Goal: Transaction & Acquisition: Book appointment/travel/reservation

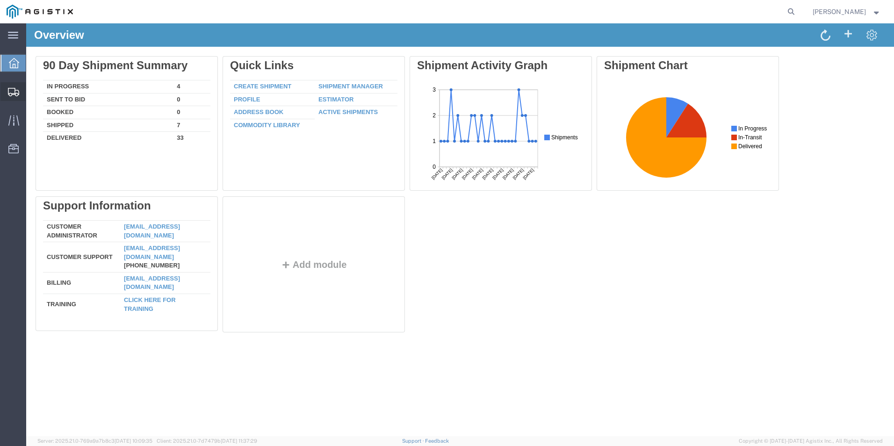
click at [0, 0] on span "Create Shipment" at bounding box center [0, 0] width 0 height 0
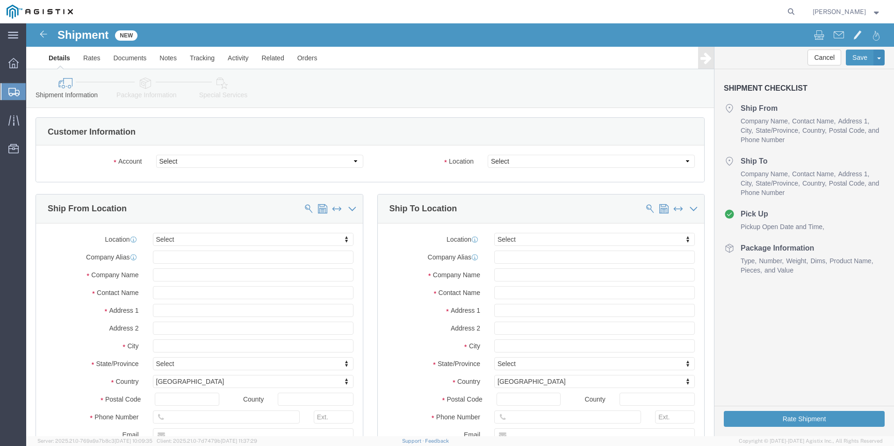
select select
click select "Select Kerotest Manufacturing Corp PG&E"
select select "9596"
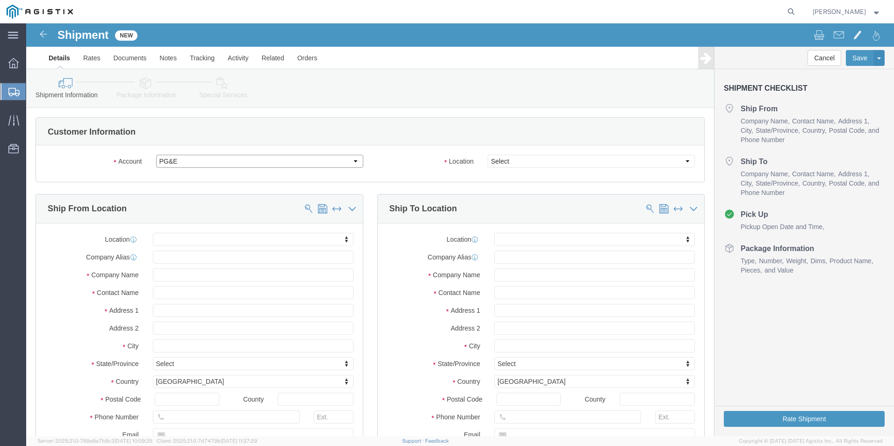
click select "Select Kerotest Manufacturing Corp PG&E"
select select "PURCHORD"
select select
click select "Select All Others [GEOGRAPHIC_DATA] [GEOGRAPHIC_DATA] [GEOGRAPHIC_DATA] [GEOGRA…"
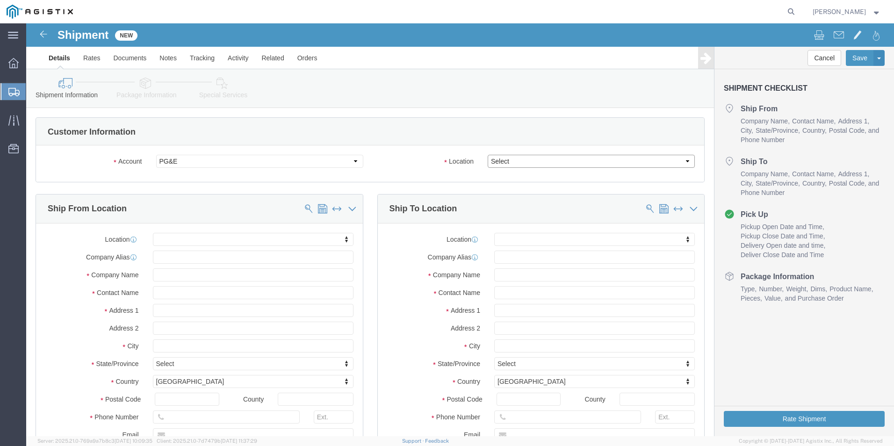
select select "19740"
click select "Select All Others [GEOGRAPHIC_DATA] [GEOGRAPHIC_DATA] [GEOGRAPHIC_DATA] [GEOGRA…"
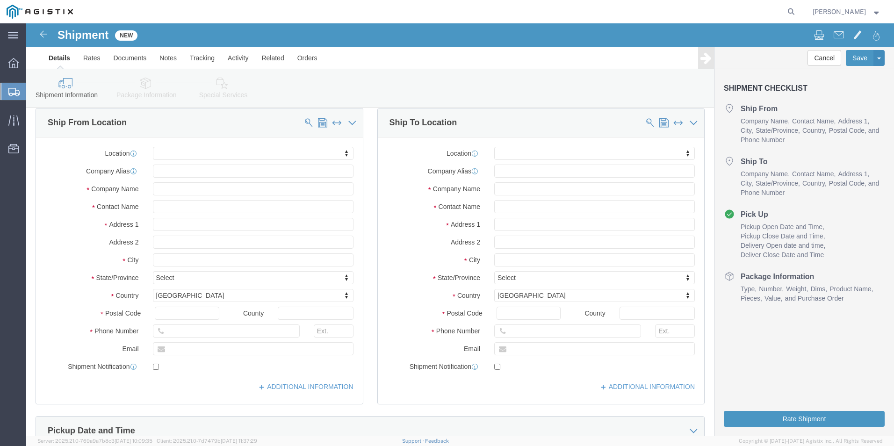
scroll to position [140, 0]
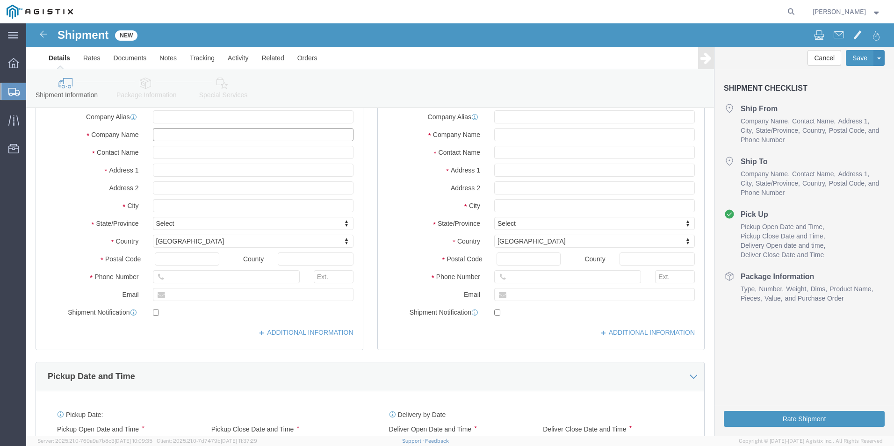
click input "text"
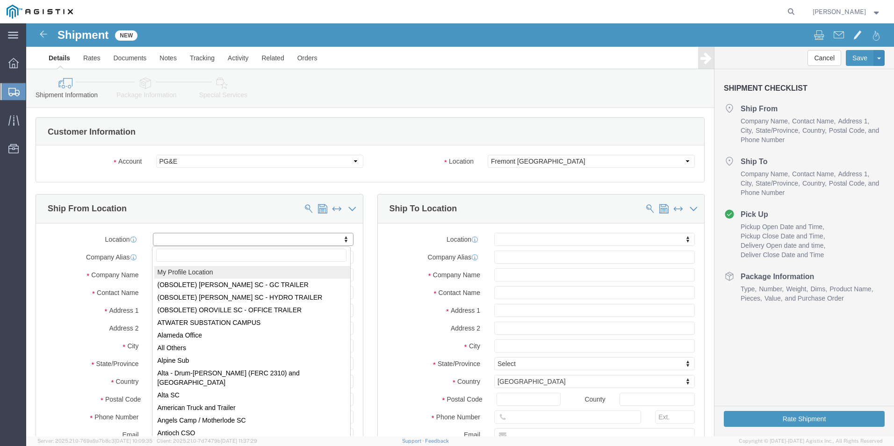
scroll to position [47, 0]
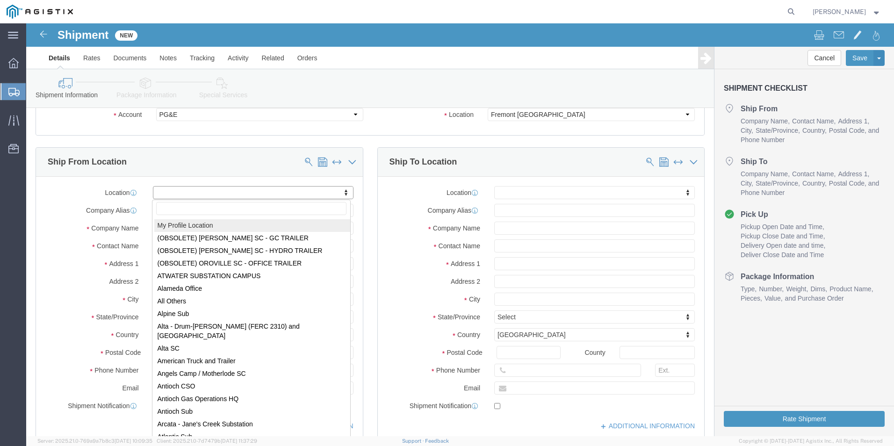
select select "MYPROFILE"
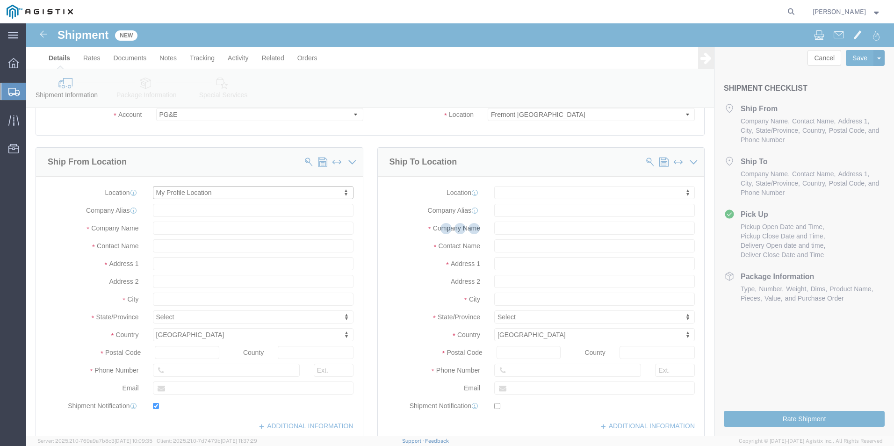
type input "[STREET_ADDRESS]"
type input "70350"
type input "[PHONE_NUMBER]"
type input "[EMAIL_ADDRESS][DOMAIN_NAME]"
checkbox input "true"
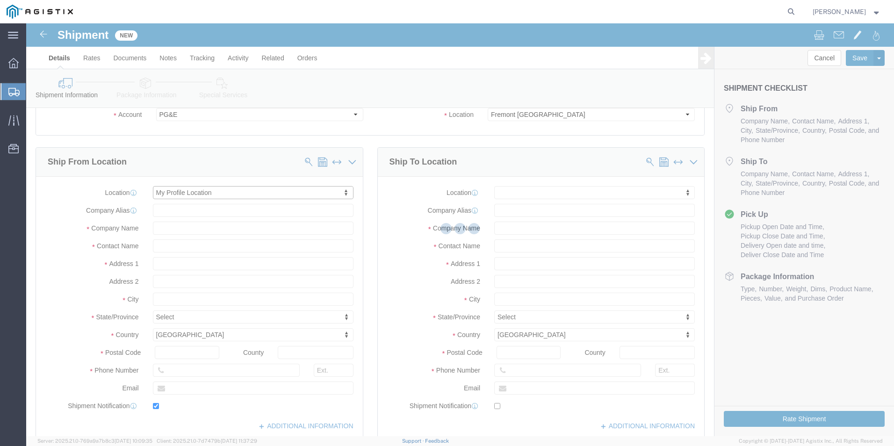
type input "Kerotest Manufacturing Corp"
type input "[PERSON_NAME]"
type input "MANSURA"
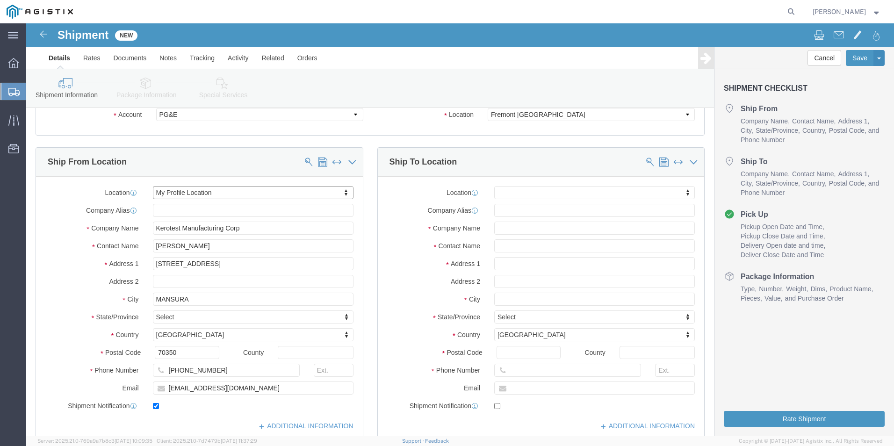
select select "LA"
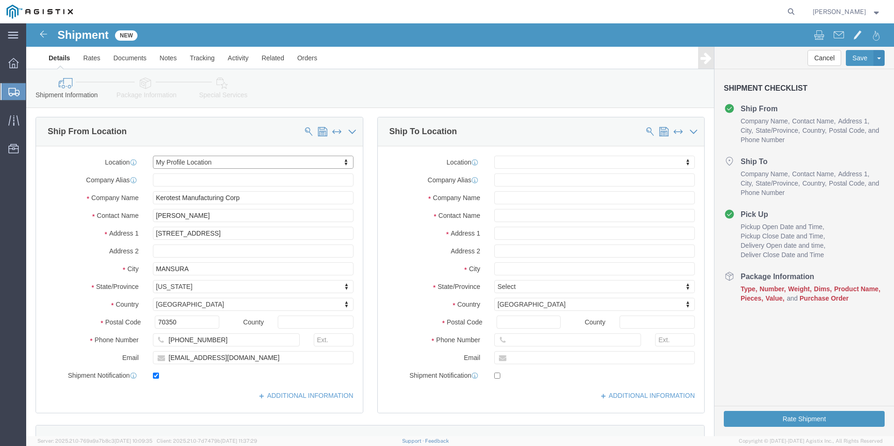
scroll to position [93, 0]
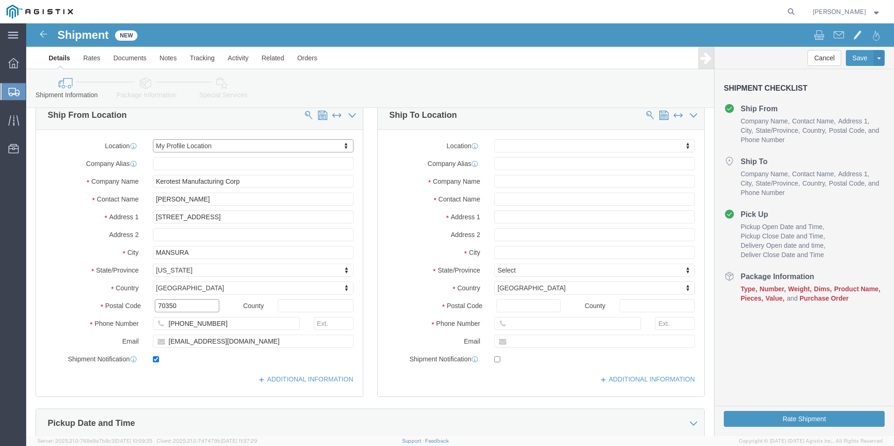
click input "70350"
type input "7"
type input "71350"
select select
click div "ADDITIONAL INFORMATION"
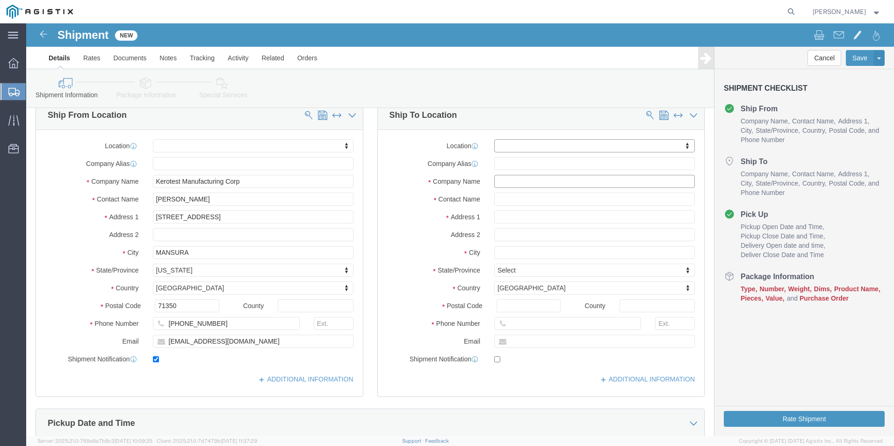
click input "text"
type input "PACIFIC"
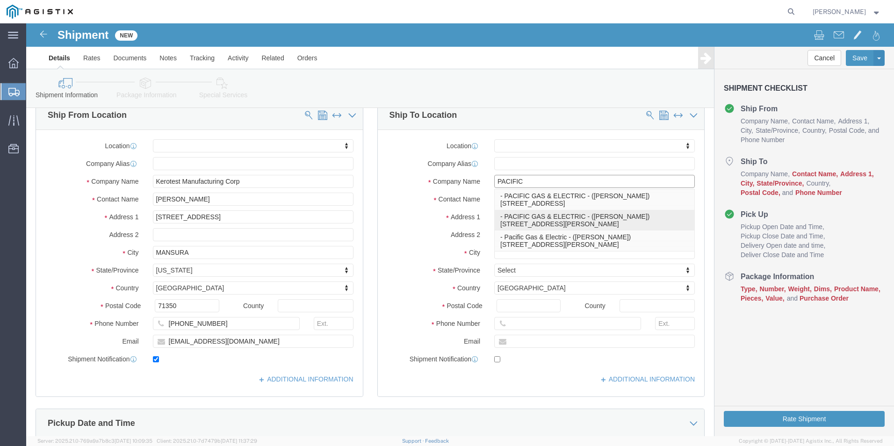
click p "- PACIFIC GAS & ELECTRIC - ([PERSON_NAME]) [STREET_ADDRESS][PERSON_NAME]"
select select
type input "[STREET_ADDRESS][PERSON_NAME]"
type input "94538"
type input "[PHONE_NUMBER]"
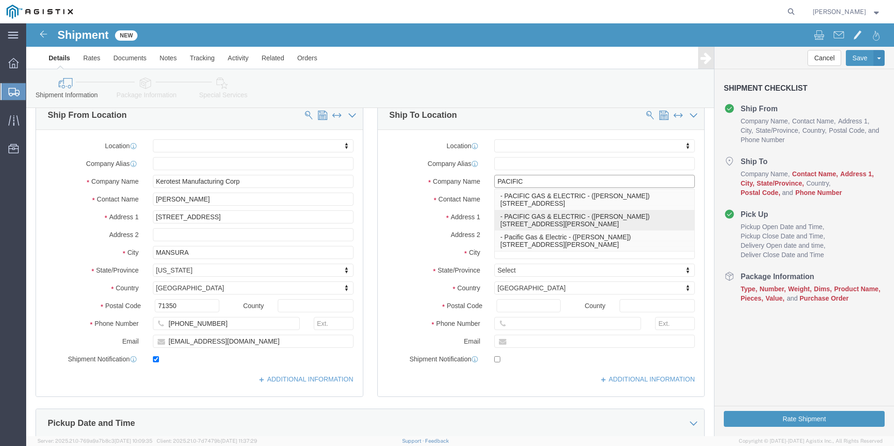
type input "PACIFIC GAS & ELECTRIC"
type input "[DEMOGRAPHIC_DATA][PERSON_NAME]"
type input "FREMONT"
select select "CA"
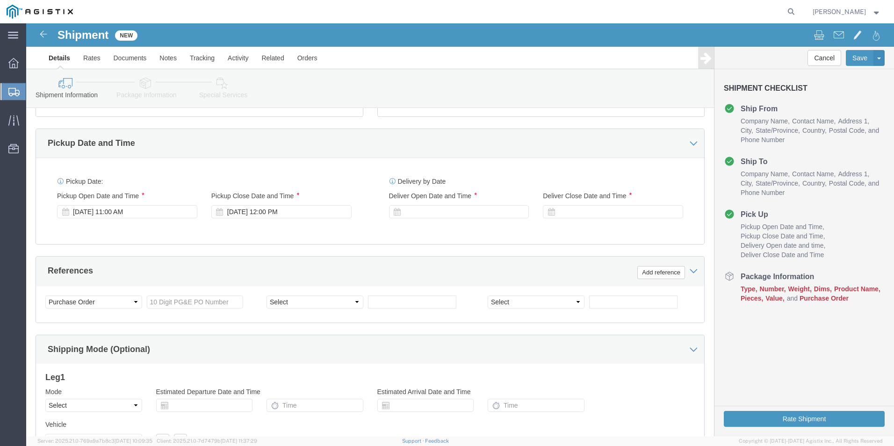
scroll to position [374, 0]
type input "PACIFIC GAS & ELECTRIC"
click div "[DATE] 12:00 PM"
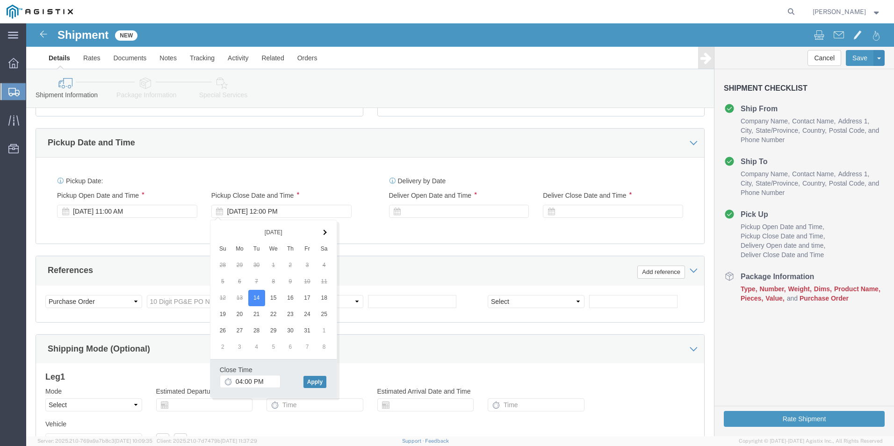
type input "4:00 PM"
click button "Apply"
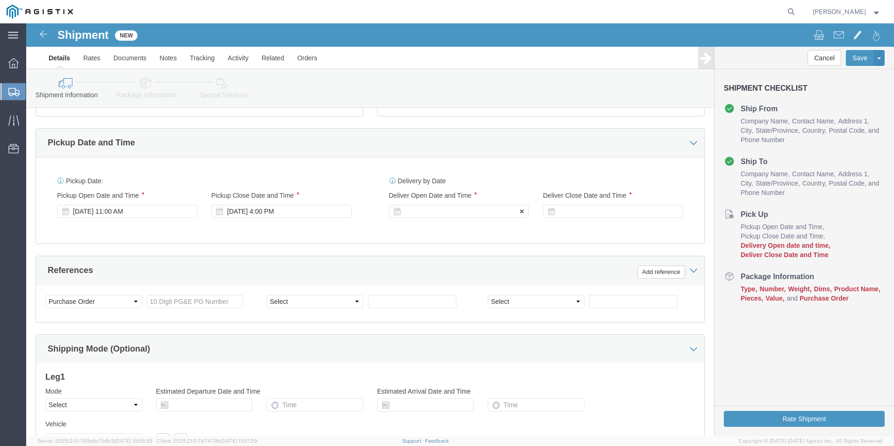
click icon
click div
click input "5:00 PM"
click input "7:00 PM"
type input "7:00 AM"
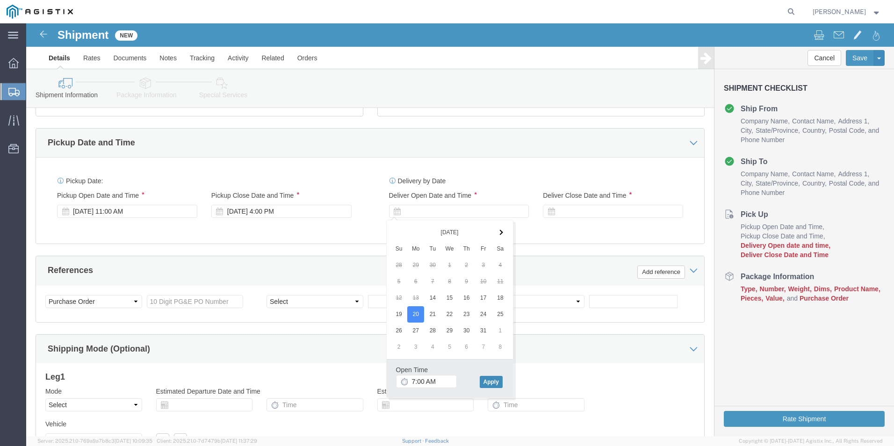
click button "Apply"
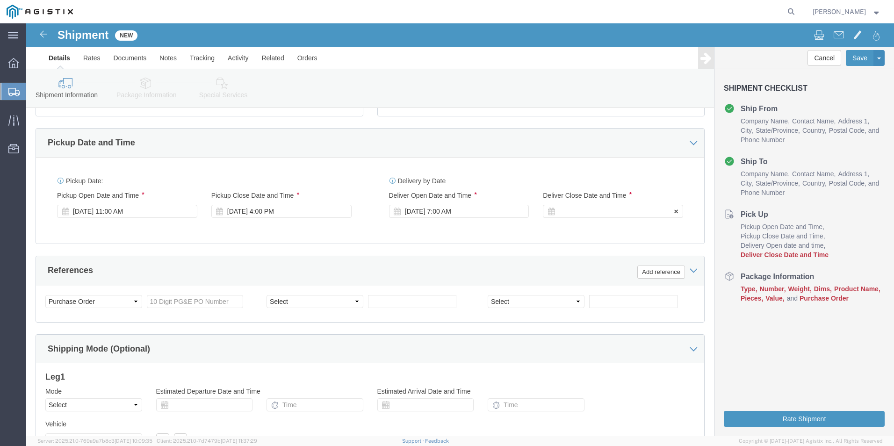
click div
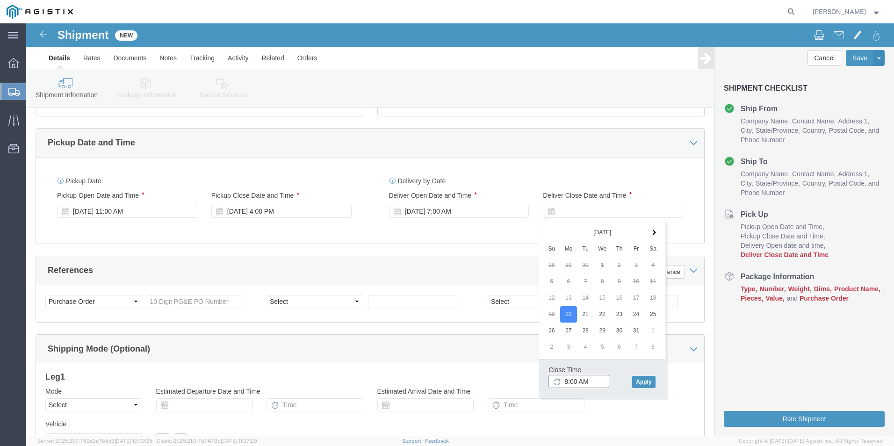
click input "8:00 AM"
type input "8:00 PM"
click button "Apply"
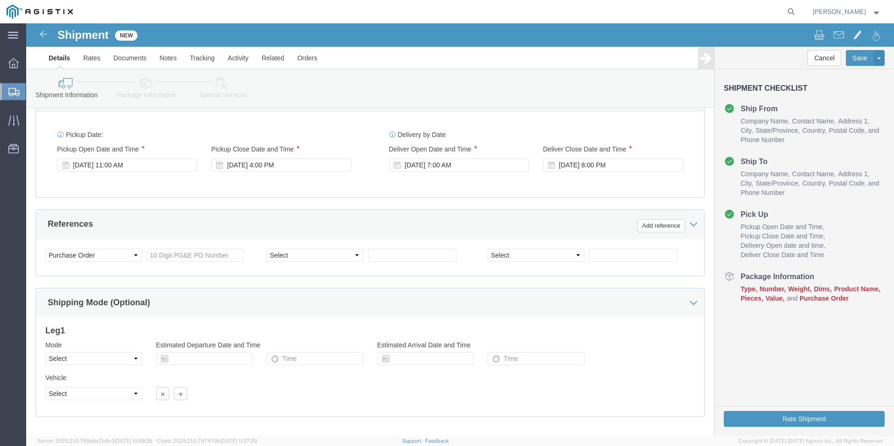
scroll to position [421, 0]
click input "text"
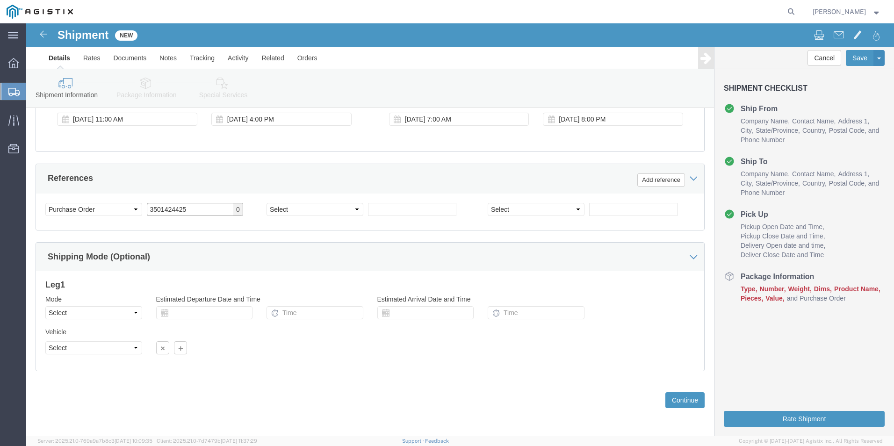
scroll to position [466, 0]
type input "3501424425"
click select "Select Air Less than Truckload Multi-Leg Ocean Freight Rail Small Parcel Truckl…"
select select "LTL"
click select "Select Air Less than Truckload Multi-Leg Ocean Freight Rail Small Parcel Truckl…"
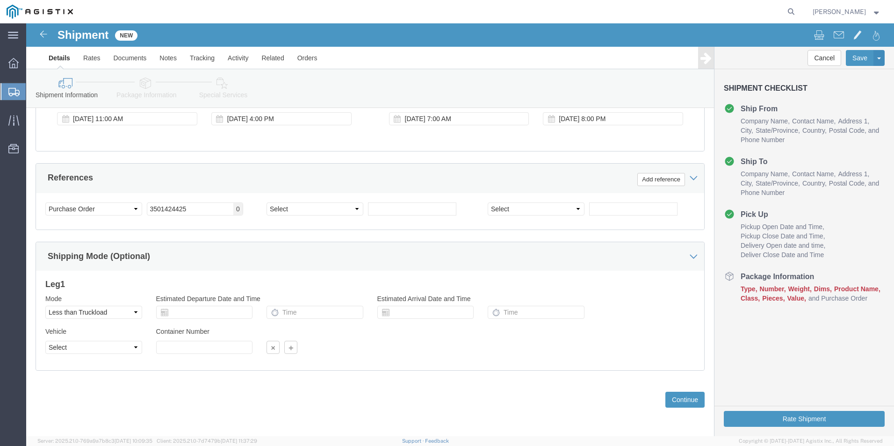
click icon
click input "text"
click div "Leg 1 Mode Select Air Less than Truckload Multi-Leg Ocean Freight Rail Small Pa…"
click input "text"
click td "14"
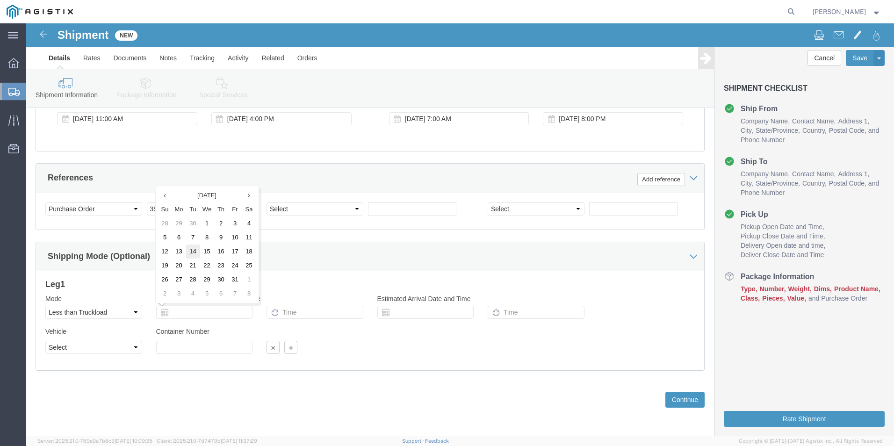
type input "[DATE]"
click input "text"
type input "11:00 AM"
click icon
click input "text"
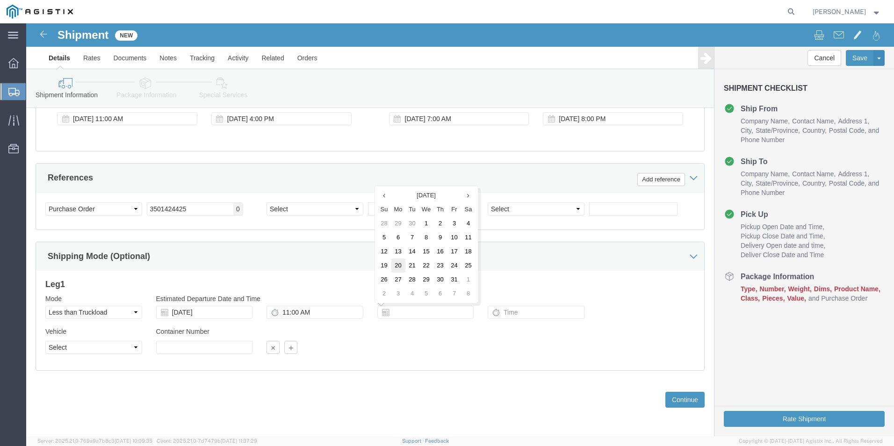
click td "20"
type input "[DATE]"
click input "text"
type input "7:00 AM"
click div "Vehicle Select Straight Truck Size Container Number Owner Select Shipper Vessel"
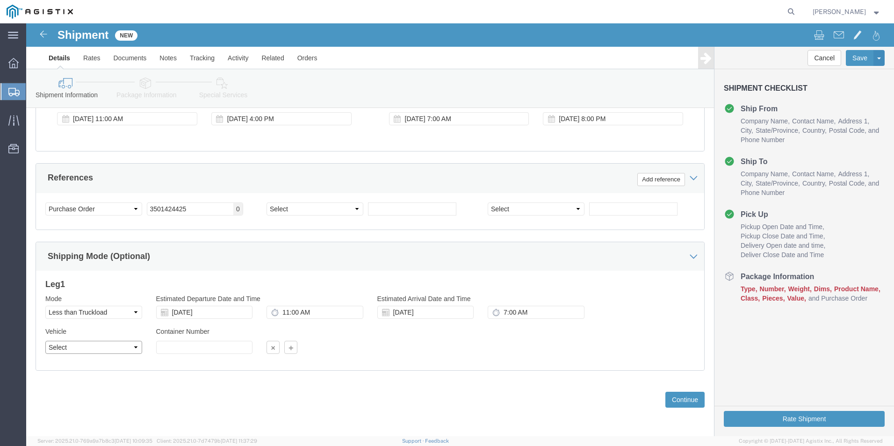
click select "Select Straight Truck"
select select "STTR"
click select "Select Straight Truck"
click button "Continue"
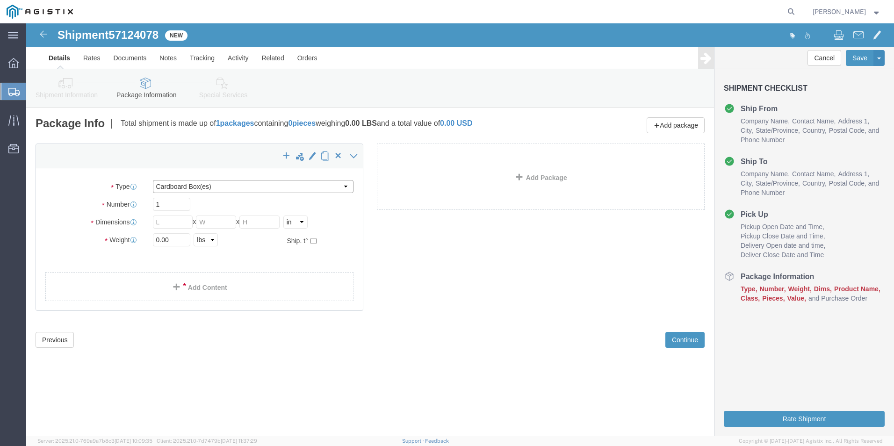
click select "Select Bulk Bundle(s) Cardboard Box(es) Carton(s) Crate(s) Drum(s) (Fiberboard)…"
select select "PSNS"
click select "Select Bulk Bundle(s) Cardboard Box(es) Carton(s) Crate(s) Drum(s) (Fiberboard)…"
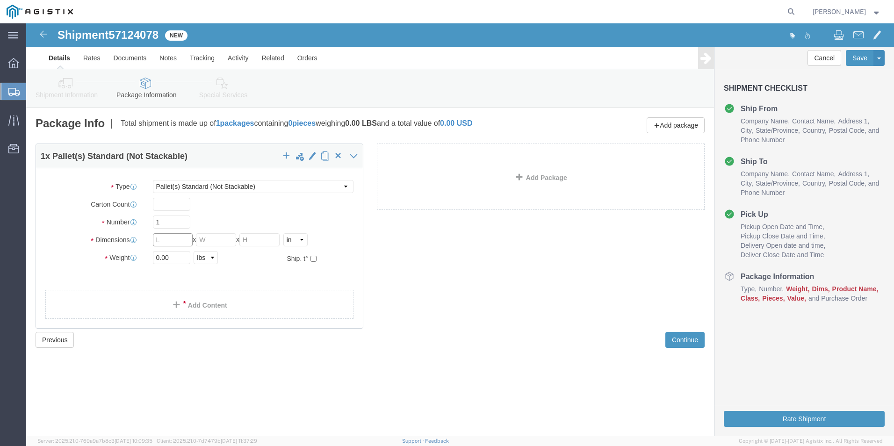
click input "text"
click input "1"
click input "text"
type input "38"
type input "28"
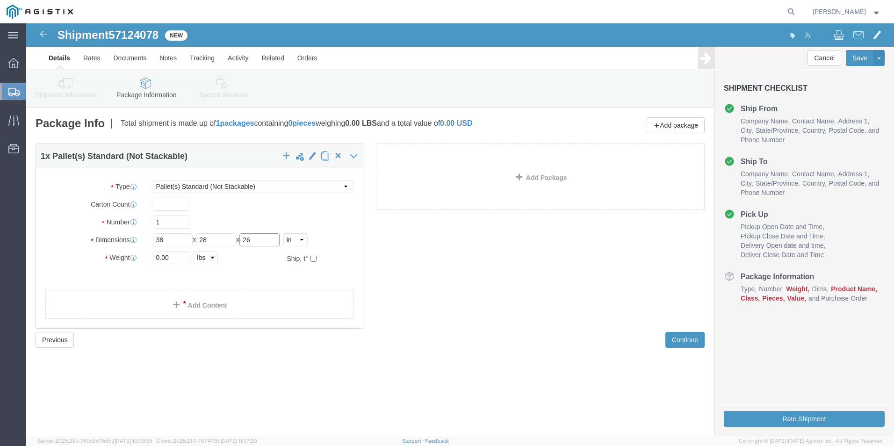
type input "26"
click input "0.00"
type input "0"
type input "143"
click div "Package Type Select Bulk Bundle(s) Cardboard Box(es) Carton(s) Crate(s) Drum(s)…"
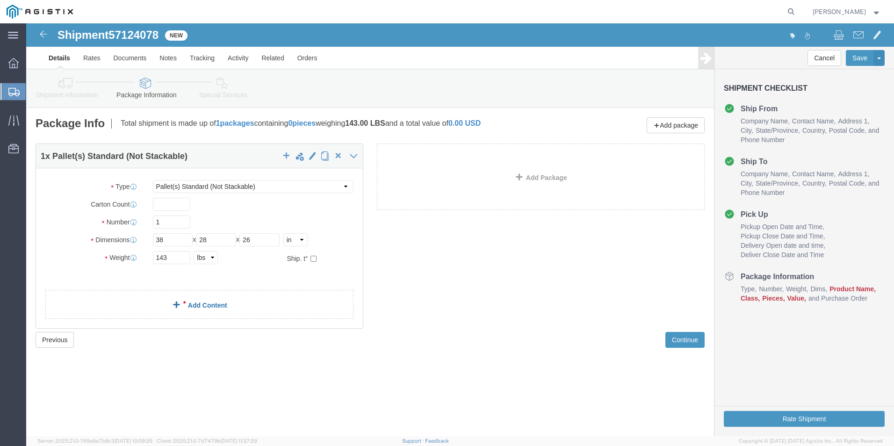
click link "Add Content"
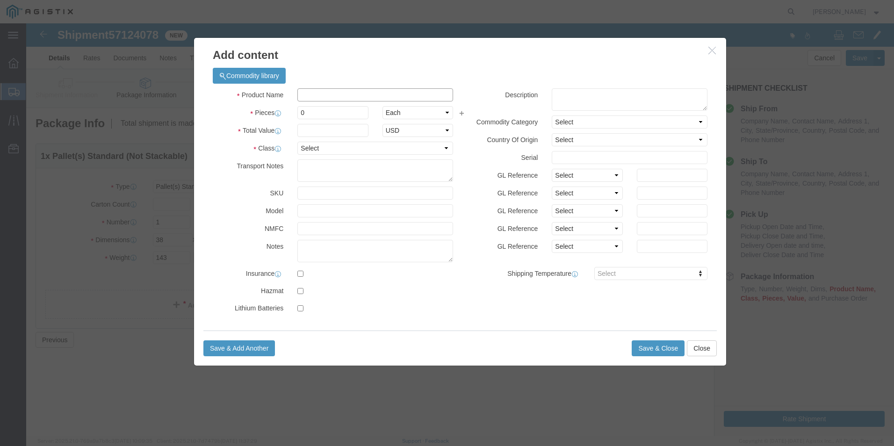
click input "text"
type input "PLASTIC COUPLINGS"
click div "Commodity library"
click input "0"
type input "65"
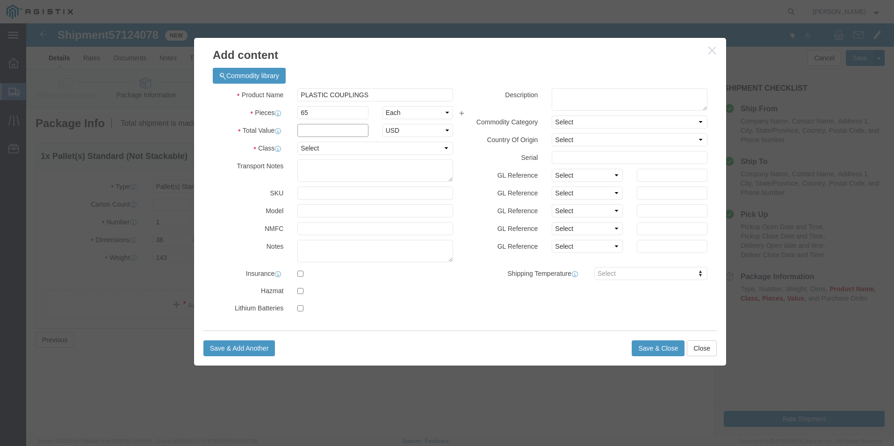
click input "text"
type input "1,989"
click select "Select 50 55 60 65 70 85 92.5 100 125 175 250 300 400"
select select "85"
click select "Select 50 55 60 65 70 85 92.5 100 125 175 250 300 400"
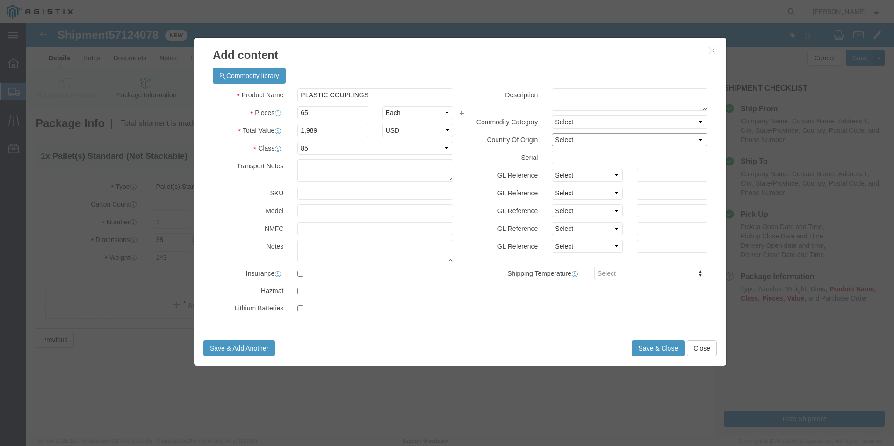
click select "Select [GEOGRAPHIC_DATA] [GEOGRAPHIC_DATA] [GEOGRAPHIC_DATA] [GEOGRAPHIC_DATA] …"
select select "US"
click select "Select [GEOGRAPHIC_DATA] [GEOGRAPHIC_DATA] [GEOGRAPHIC_DATA] [GEOGRAPHIC_DATA] …"
click button "Save & Close"
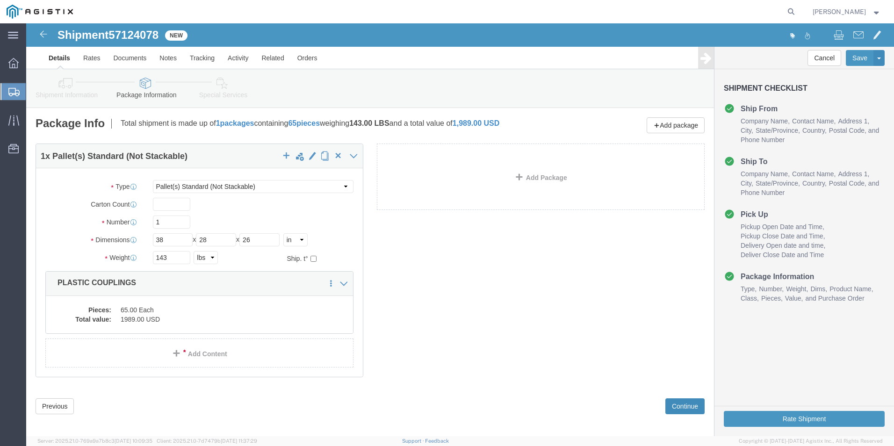
click button "Continue"
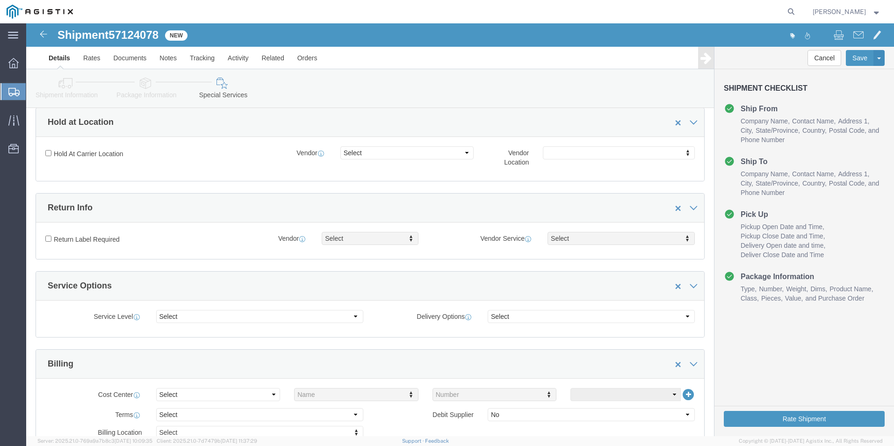
scroll to position [47, 0]
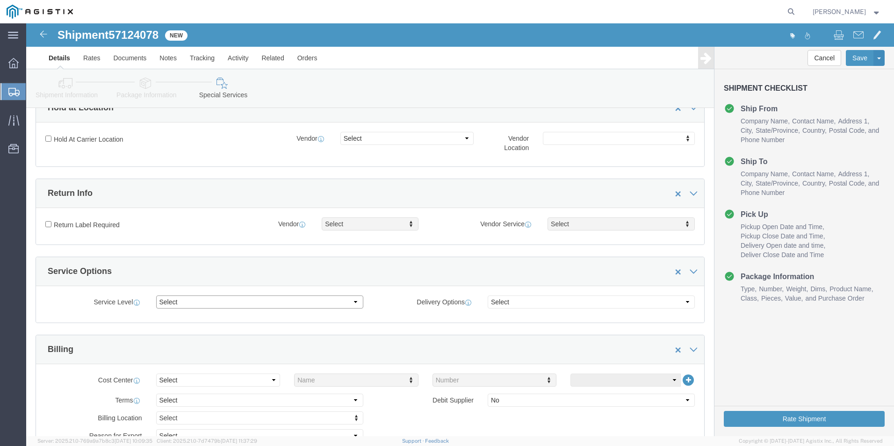
drag, startPoint x: 324, startPoint y: 277, endPoint x: 344, endPoint y: 267, distance: 22.4
click select "Select 1 Day 2 Day 3-5 Day Economy 5+ Day"
select select "3-5 Day Economy"
click select "Select 1 Day 2 Day 3-5 Day Economy 5+ Day"
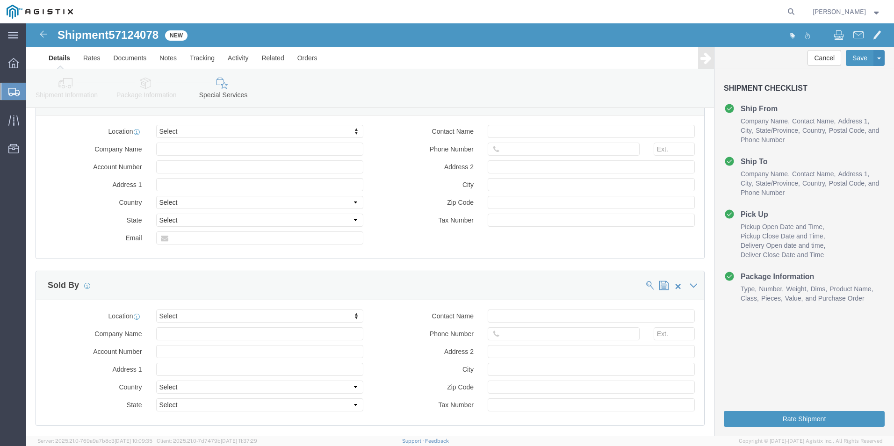
scroll to position [514, 0]
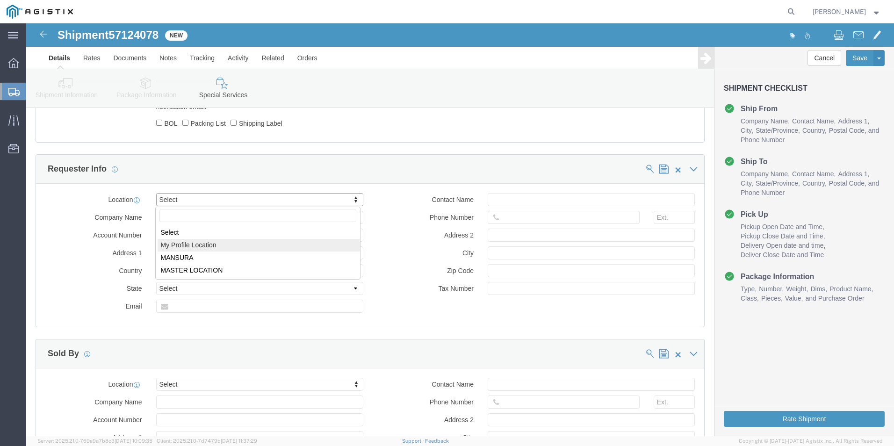
select select "MYPROFILE"
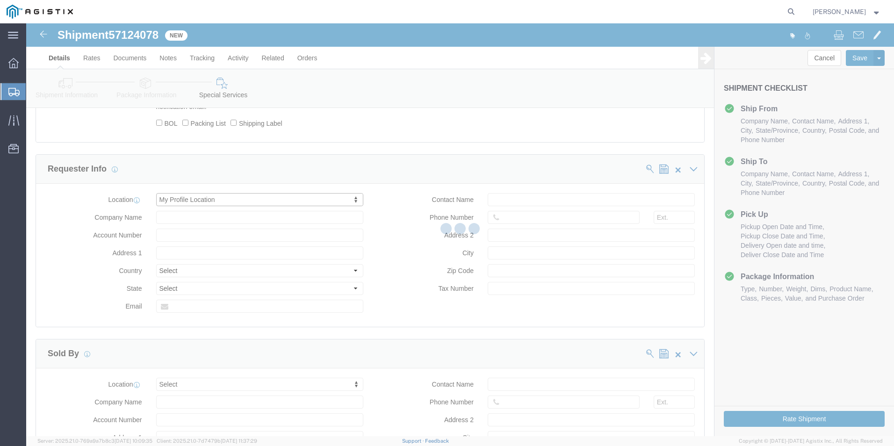
type input "Kerotest Manufacturing Corp"
type input "[STREET_ADDRESS]"
select select "US"
type input "[PERSON_NAME]"
type input "[PHONE_NUMBER]"
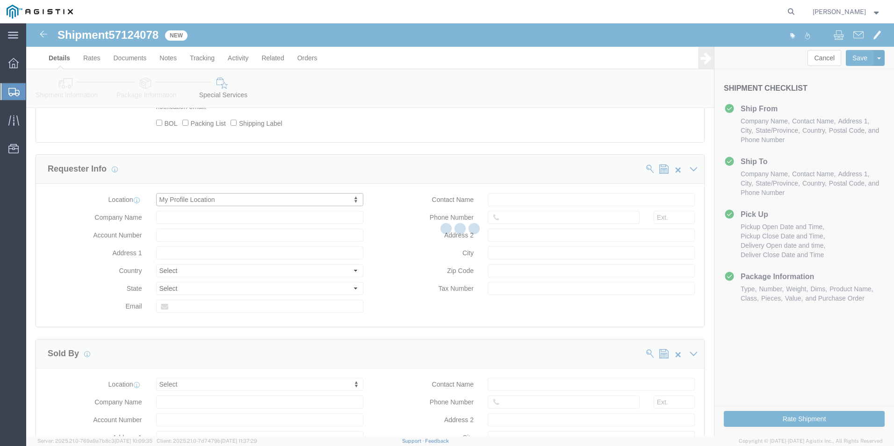
type input "MANSURA"
type input "70350"
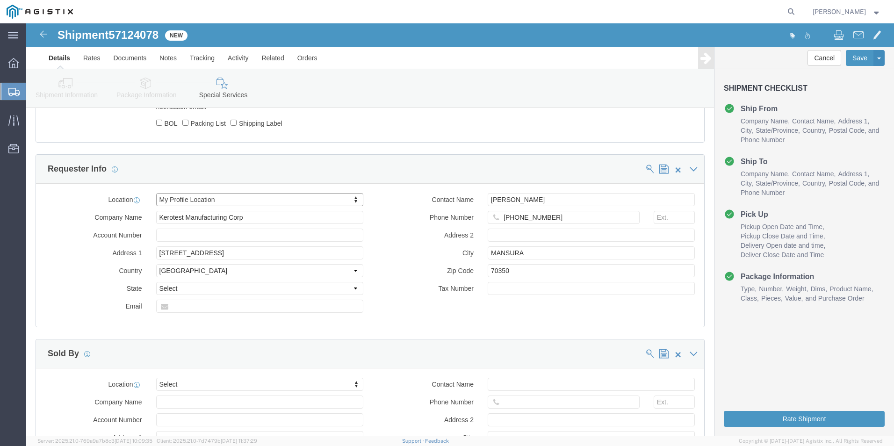
select select "LA"
click input "70350"
type input "7"
type input "71350"
click input "text"
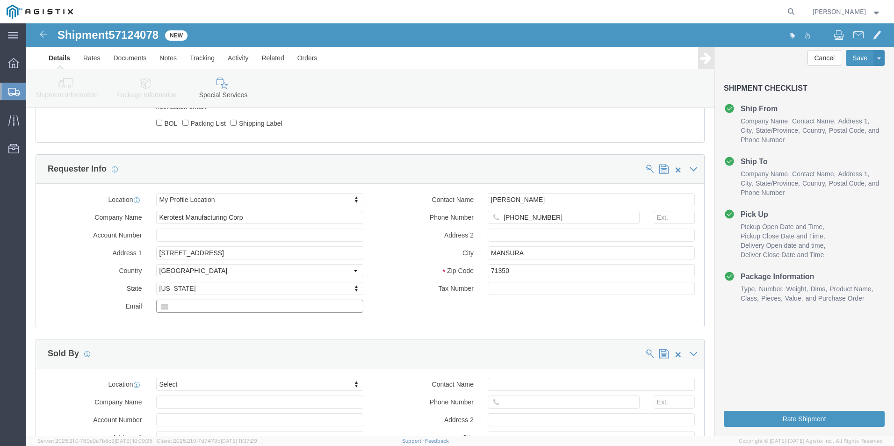
type input "[EMAIL_ADDRESS][DOMAIN_NAME]"
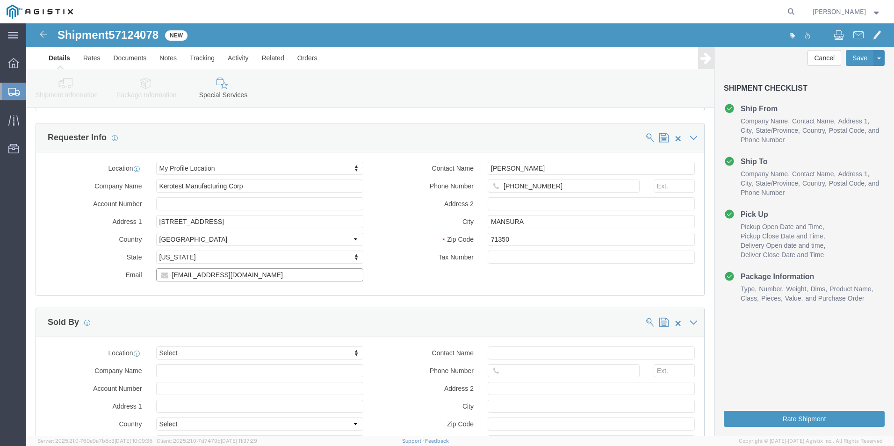
scroll to position [561, 0]
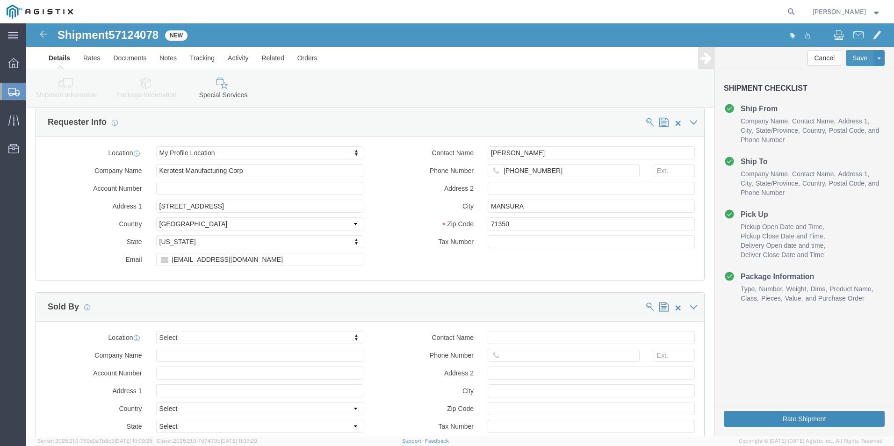
click button "Rate Shipment"
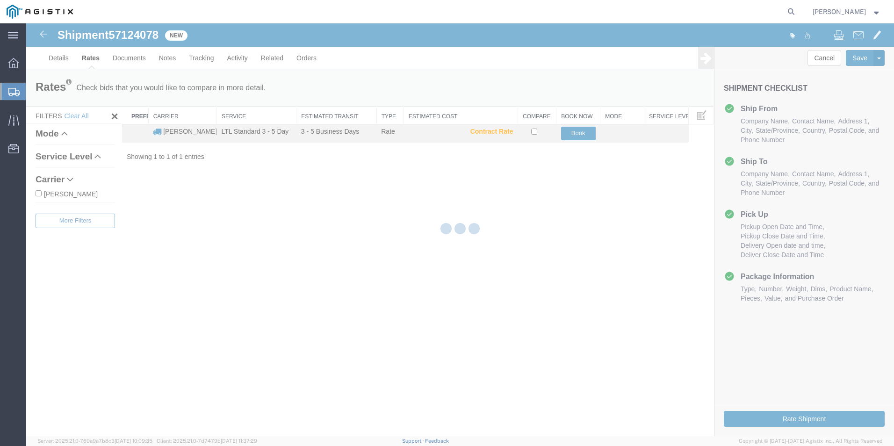
scroll to position [0, 0]
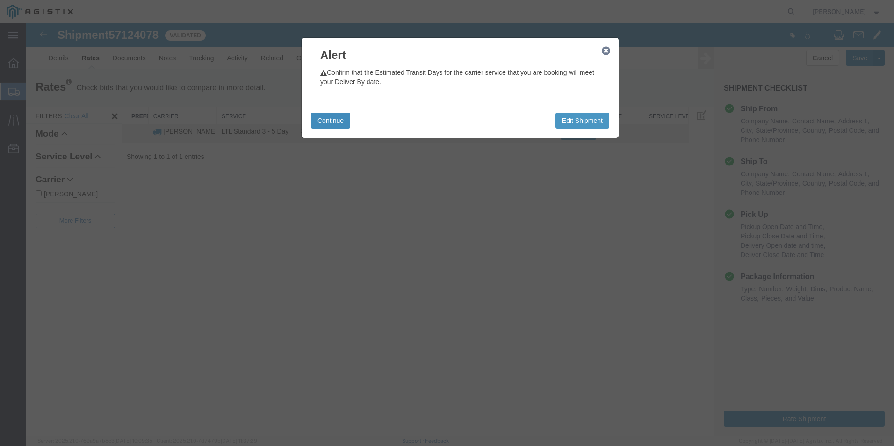
click at [339, 116] on button "Continue" at bounding box center [330, 121] width 39 height 16
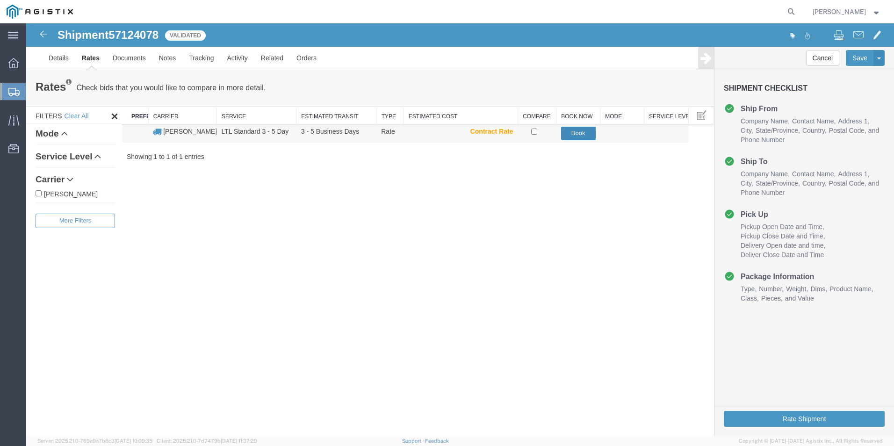
click at [577, 134] on button "Book" at bounding box center [578, 134] width 35 height 14
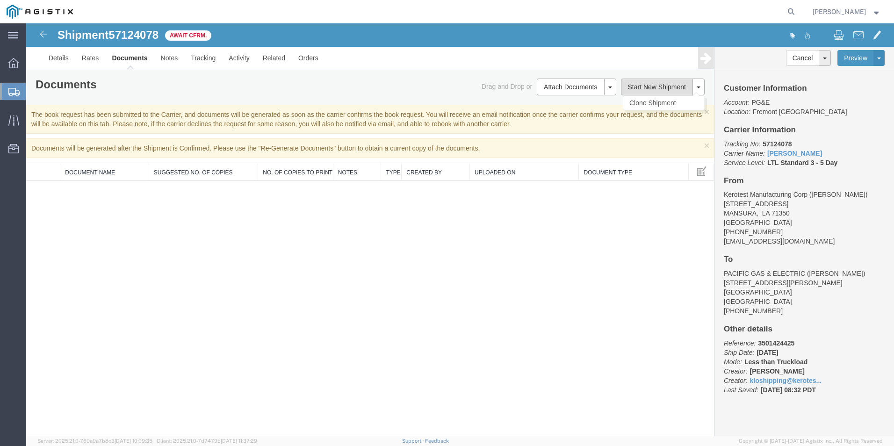
click at [677, 90] on button "Start New Shipment" at bounding box center [657, 87] width 72 height 17
click at [670, 89] on button "Start New Shipment" at bounding box center [657, 87] width 72 height 17
click at [702, 87] on button at bounding box center [698, 87] width 12 height 17
click at [48, 29] on img at bounding box center [43, 34] width 11 height 11
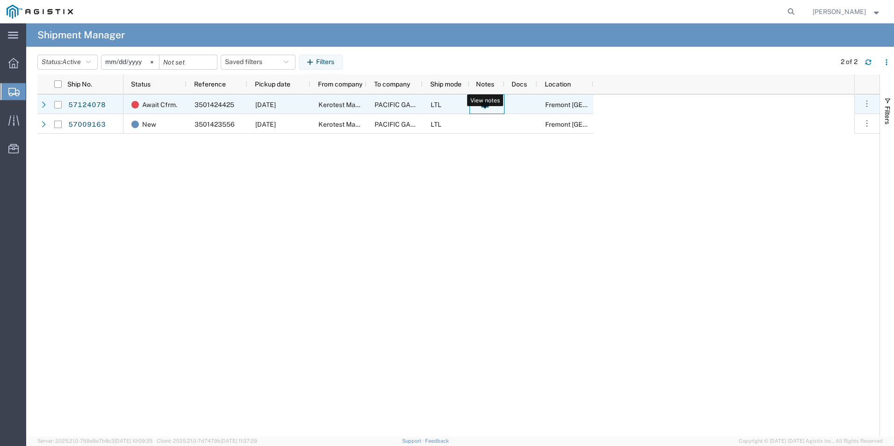
click at [488, 102] on icon at bounding box center [484, 105] width 7 height 8
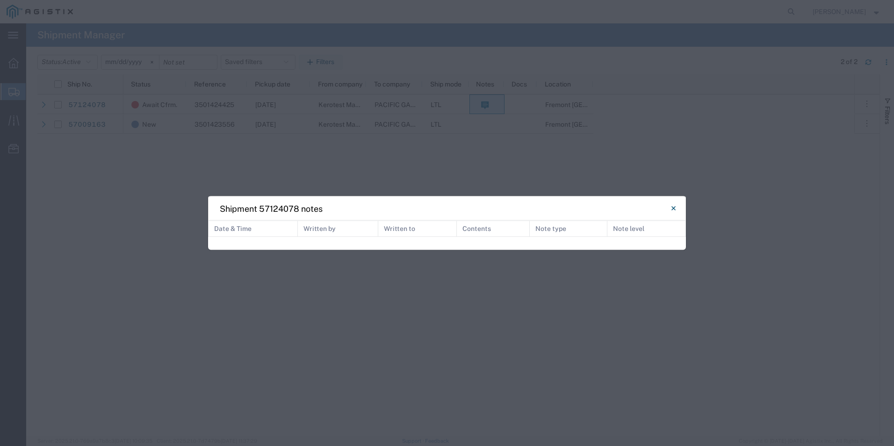
click at [657, 230] on th "Note level" at bounding box center [646, 229] width 79 height 16
click at [678, 210] on button "Close" at bounding box center [673, 208] width 19 height 19
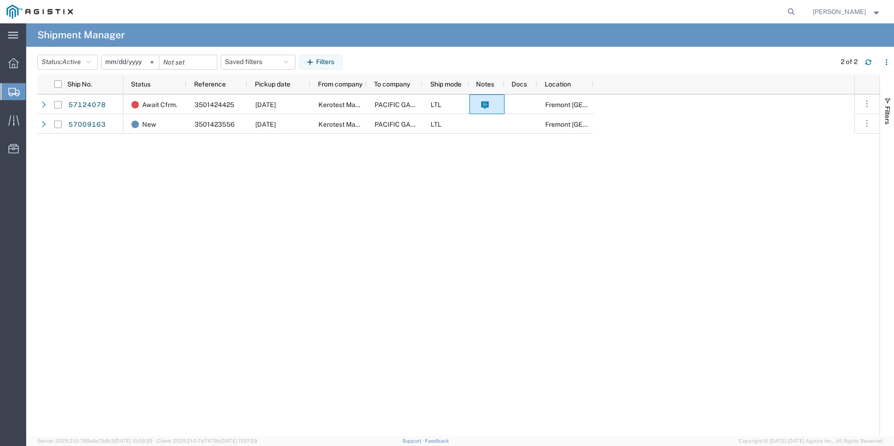
click at [54, 32] on h4 "Shipment Manager" at bounding box center [80, 34] width 87 height 23
click at [3, 32] on div "main_menu Created with Sketch." at bounding box center [13, 34] width 26 height 23
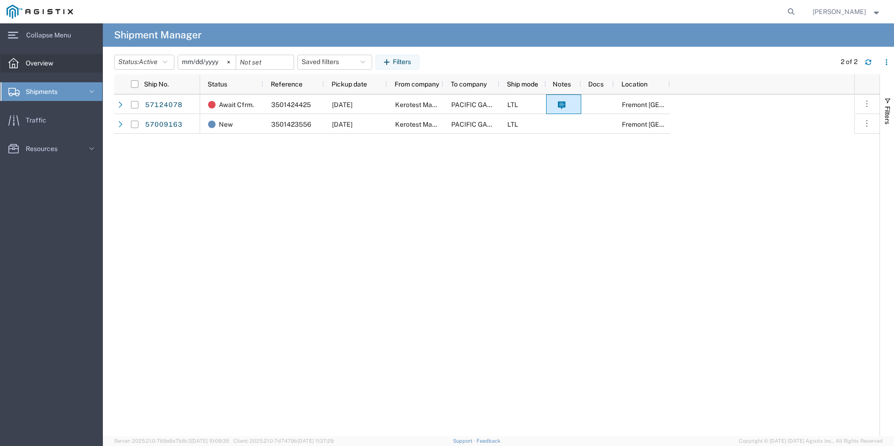
click at [8, 62] on div at bounding box center [13, 63] width 26 height 19
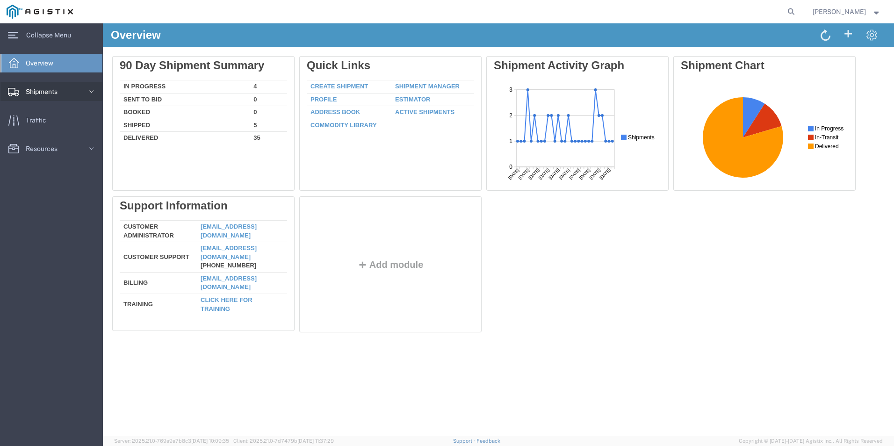
click at [64, 92] on span "Shipments" at bounding box center [45, 91] width 38 height 19
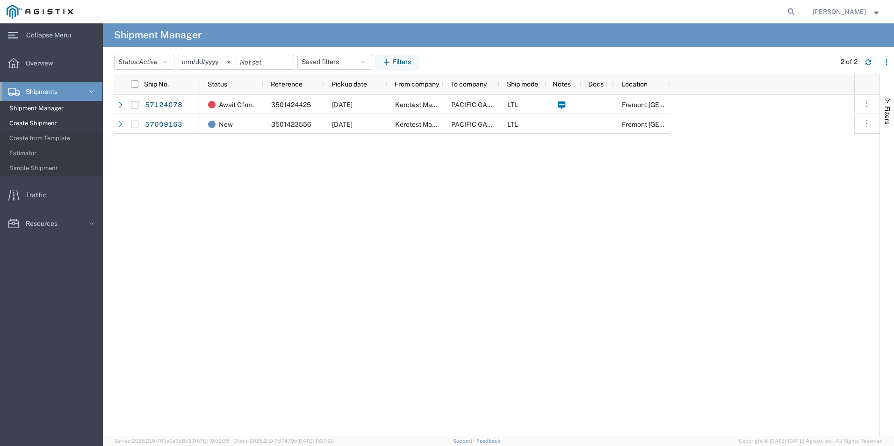
click at [37, 123] on span "Create Shipment" at bounding box center [52, 123] width 86 height 19
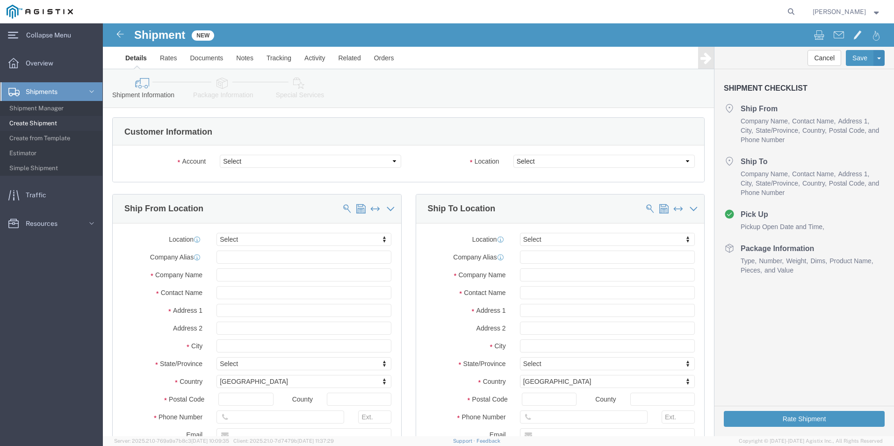
select select
click select "Select Kerotest Manufacturing Corp PG&E"
select select "12483"
click select "Select Kerotest Manufacturing Corp PG&E"
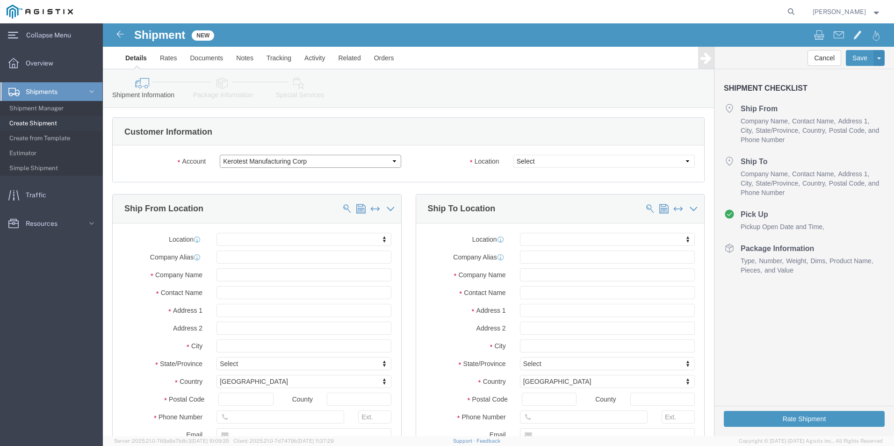
select select
click select "Select Kerotest Manufacturing Corp PG&E"
select select "9596"
click select "Select Kerotest Manufacturing Corp PG&E"
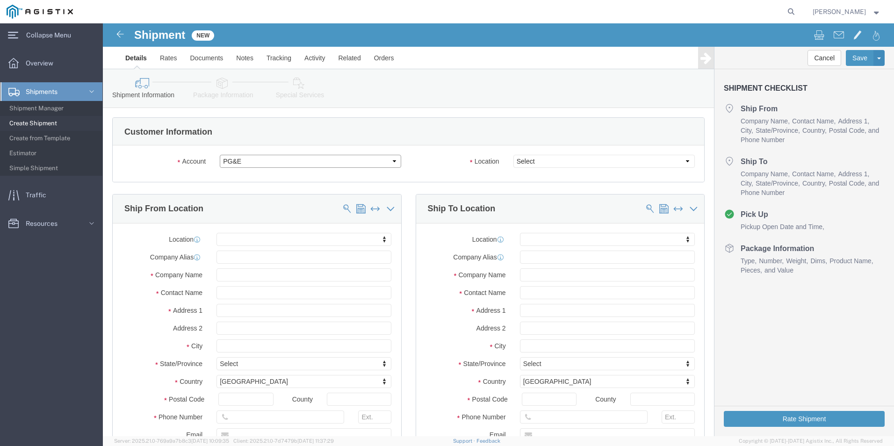
select select "PURCHORD"
select select
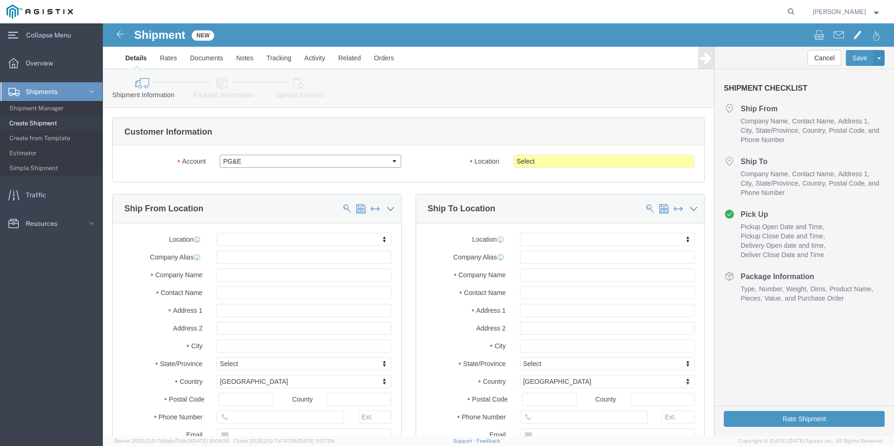
scroll to position [47, 0]
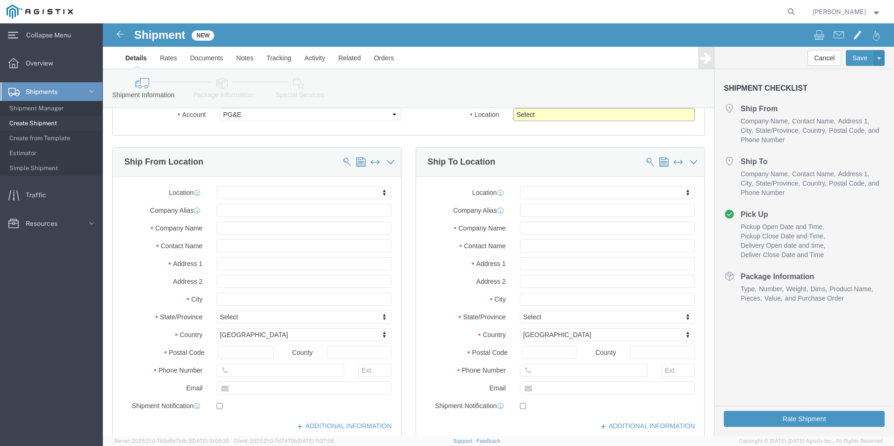
click select "Select All Others [GEOGRAPHIC_DATA] [GEOGRAPHIC_DATA] [GEOGRAPHIC_DATA] [GEOGRA…"
select select "19996"
click select "Select All Others [GEOGRAPHIC_DATA] [GEOGRAPHIC_DATA] [GEOGRAPHIC_DATA] [GEOGRA…"
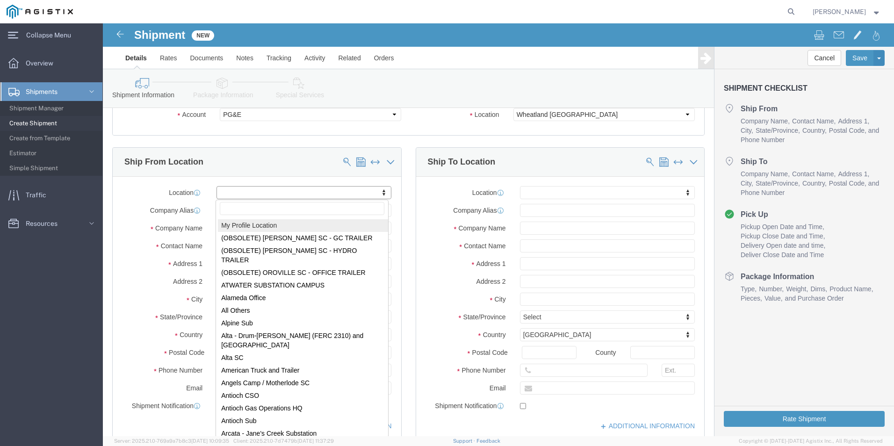
select select "MYPROFILE"
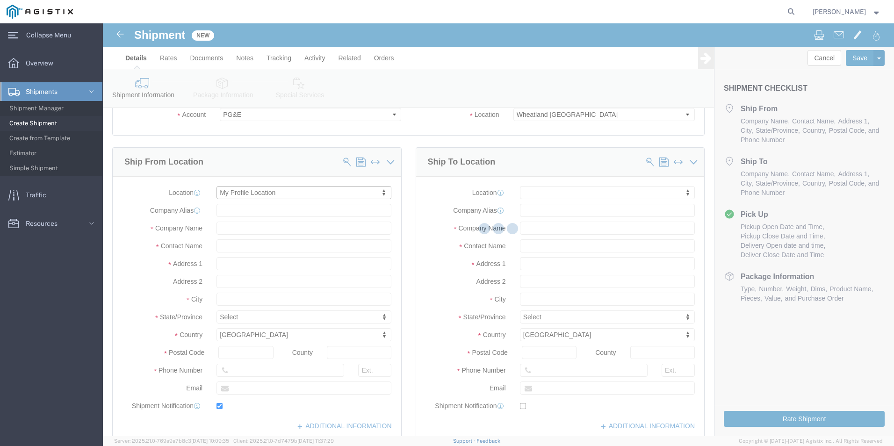
type input "[STREET_ADDRESS]"
type input "70350"
type input "[PHONE_NUMBER]"
type input "[EMAIL_ADDRESS][DOMAIN_NAME]"
checkbox input "true"
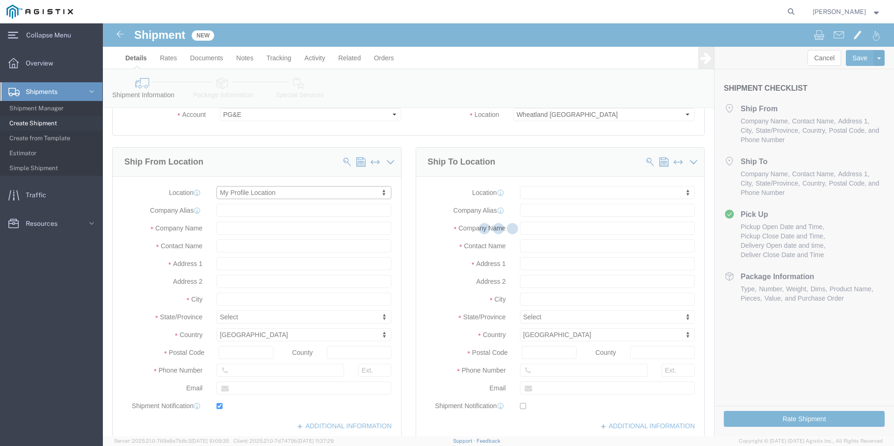
type input "Kerotest Manufacturing Corp"
type input "[PERSON_NAME]"
type input "MANSURA"
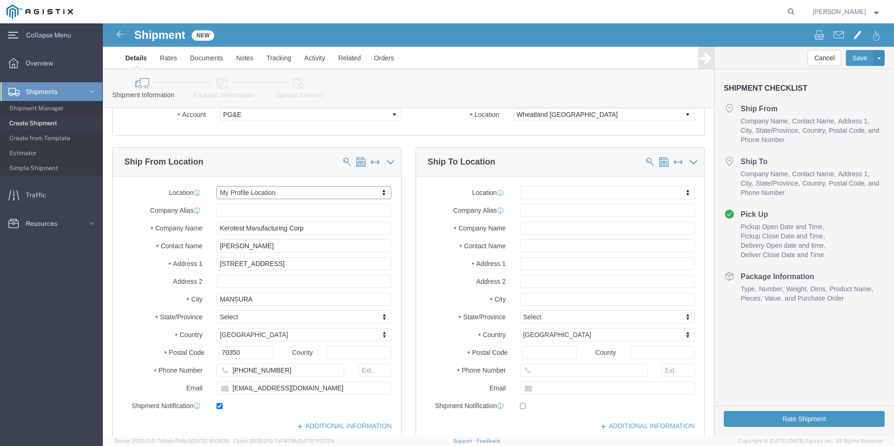
select select "LA"
click input "70350"
type input "7"
type input "71350"
select select
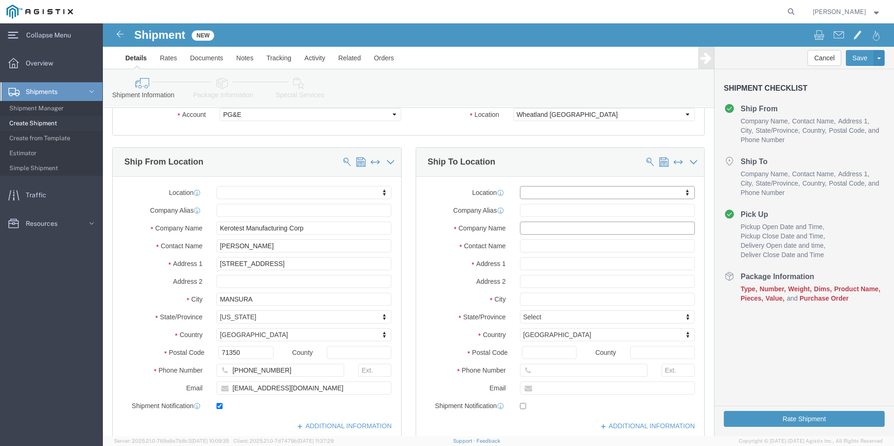
click input "text"
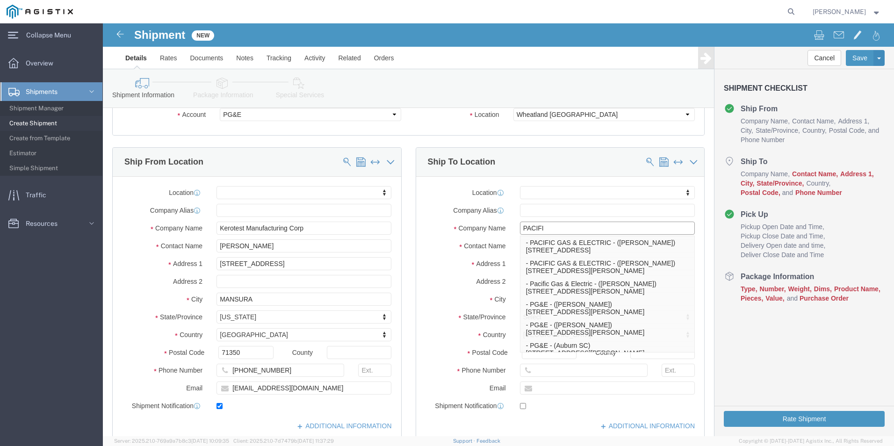
type input "PACIFIC"
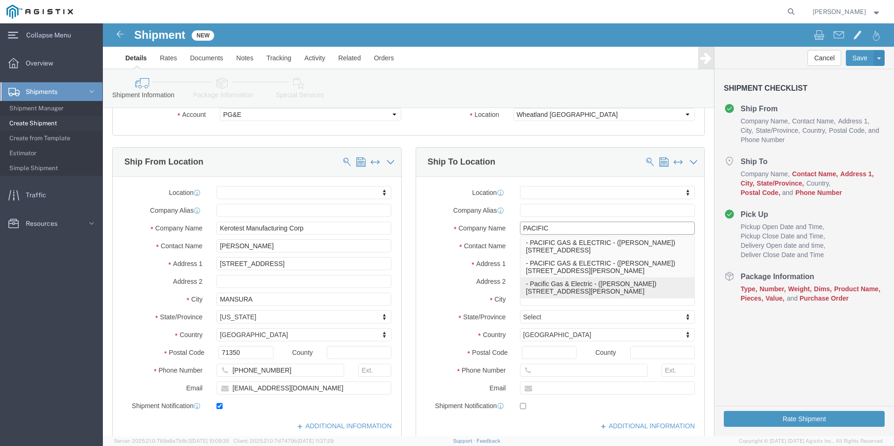
click p "- Pacific Gas & Electric - ([PERSON_NAME]) [STREET_ADDRESS][PERSON_NAME]"
select select
type input "[STREET_ADDRESS][PERSON_NAME]"
type input "95692"
type input "[PHONE_NUMBER]"
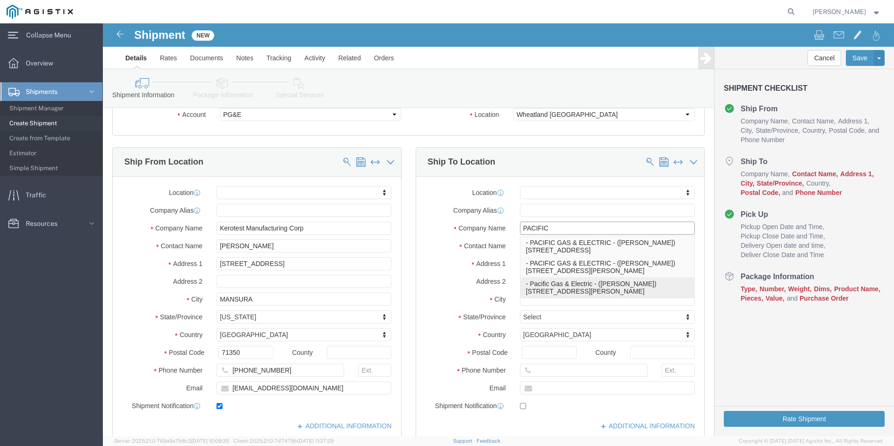
type input "Pacific Gas & Electric"
type input "[PERSON_NAME]"
type input "Wheatland"
select select "CA"
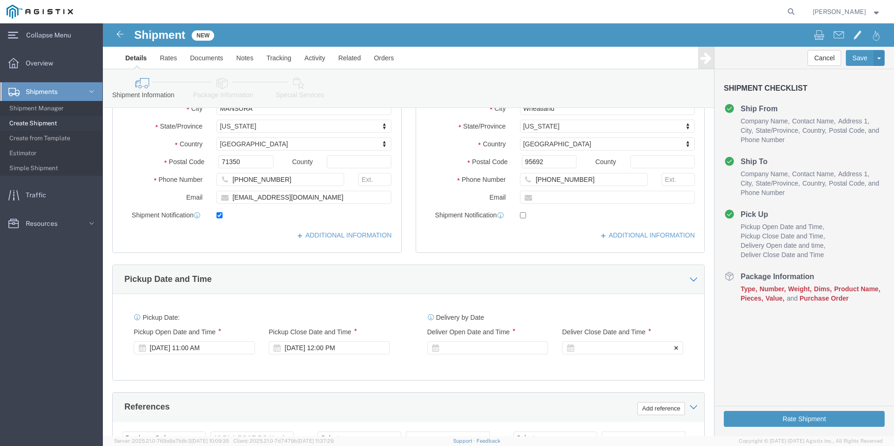
scroll to position [280, 0]
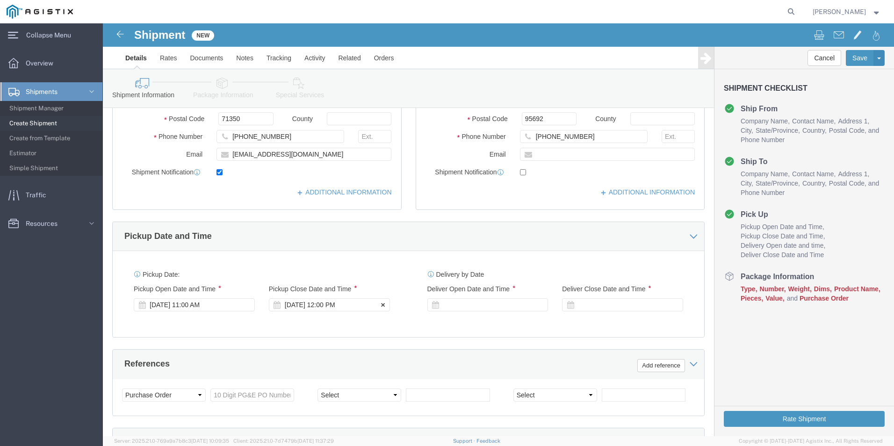
type input "Pacific Gas & Electric"
click div "[DATE] 12:00 PM"
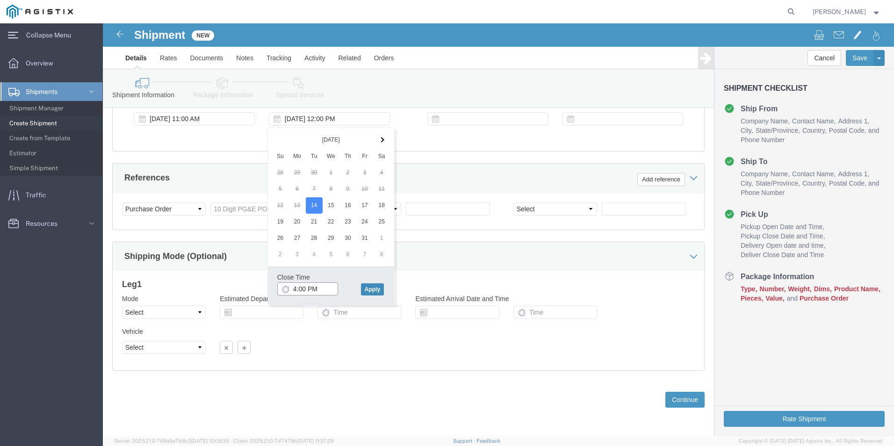
type input "4:00 PM"
click button "Apply"
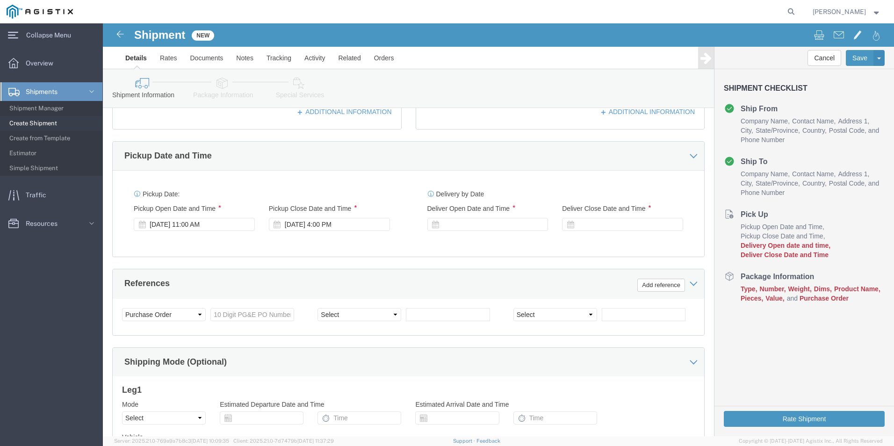
scroll to position [326, 0]
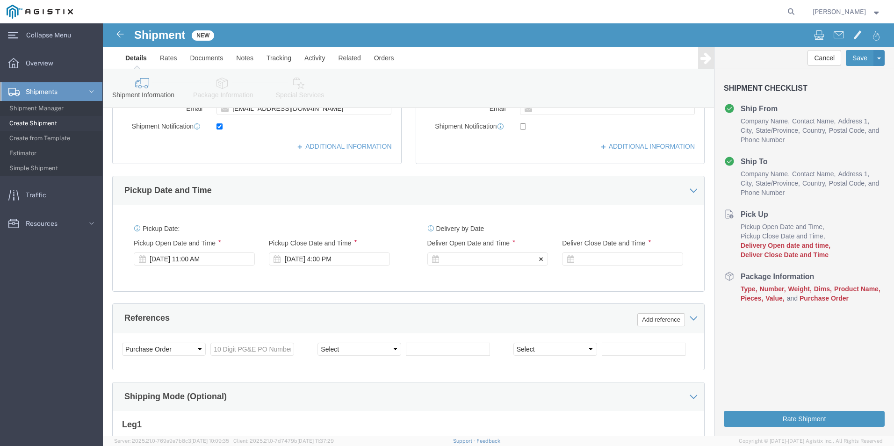
click div
click input "5:00 PM"
click input "8:00 PM"
type input "8:00 AM"
click button "Apply"
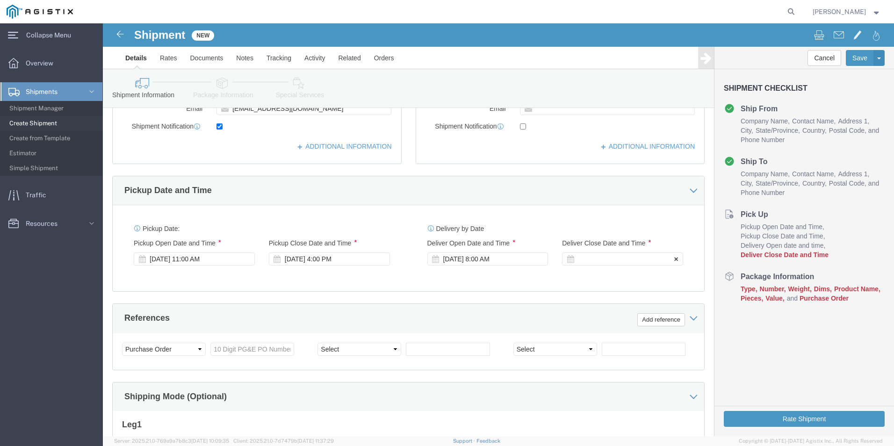
click div
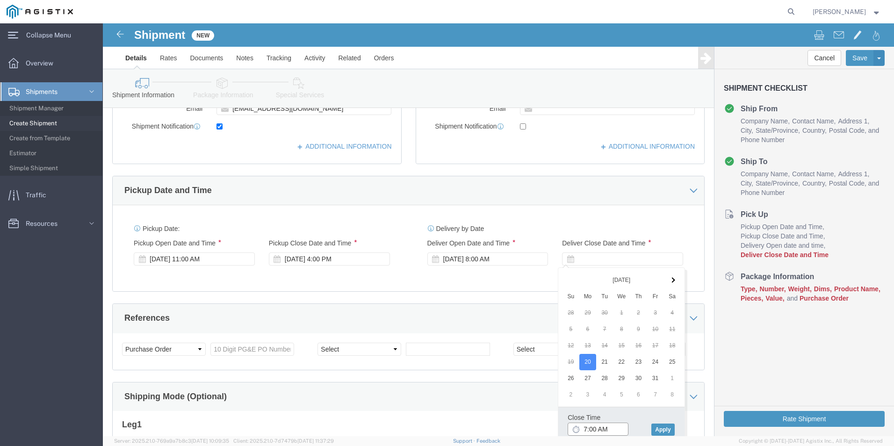
click input "7:00 AM"
type input "7:00 PM"
click button "Apply"
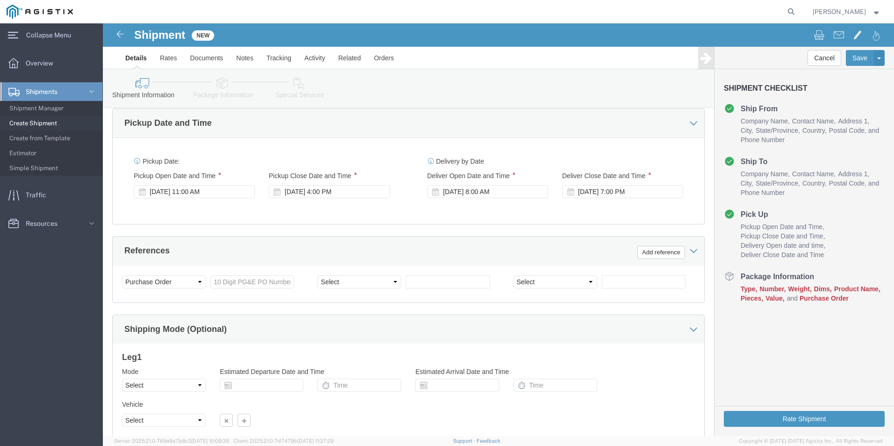
scroll to position [420, 0]
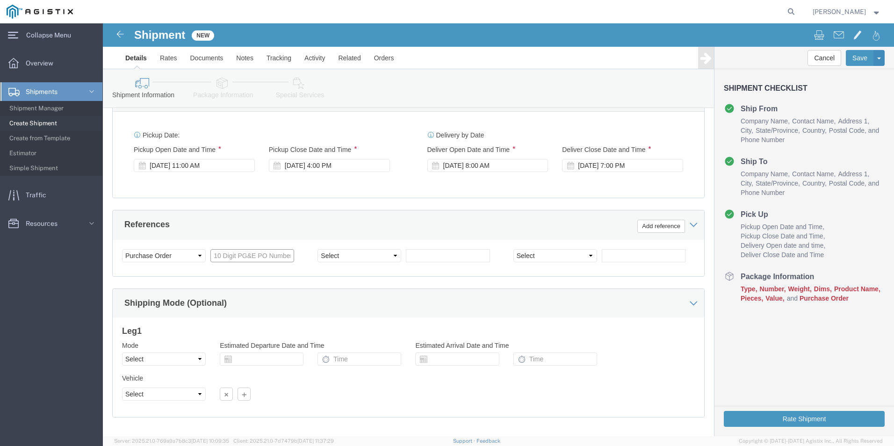
click input "text"
type input "3501423571"
click select "Select Account Type Activity ID Airline Appointment Number ASN Batch Request # …"
click div "Customer Information Account Select Kerotest Manufacturing Corp PG&E Location S…"
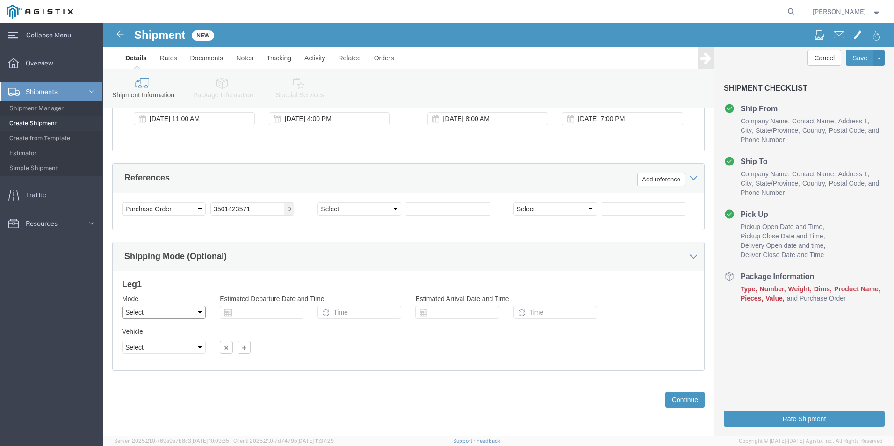
click select "Select Air Less than Truckload Multi-Leg Ocean Freight Rail Small Parcel Truckl…"
select select "LTL"
click select "Select Air Less than Truckload Multi-Leg Ocean Freight Rail Small Parcel Truckl…"
click icon
click input "text"
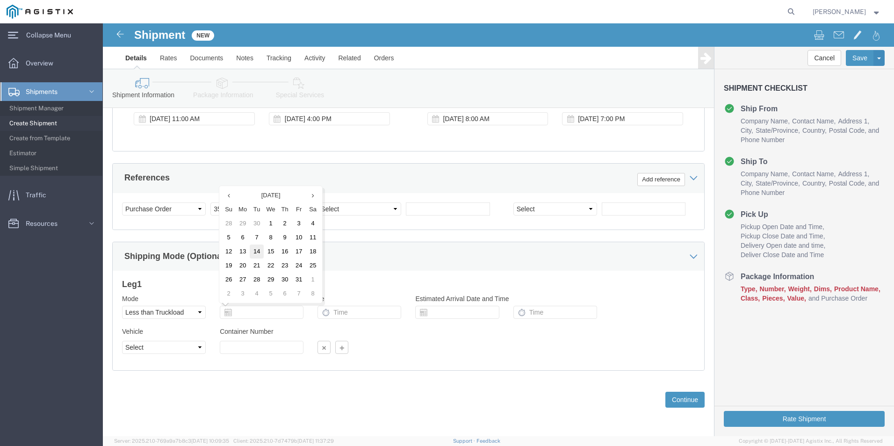
click td "14"
type input "[DATE]"
click input "text"
type input "11:00 AM"
click input "text"
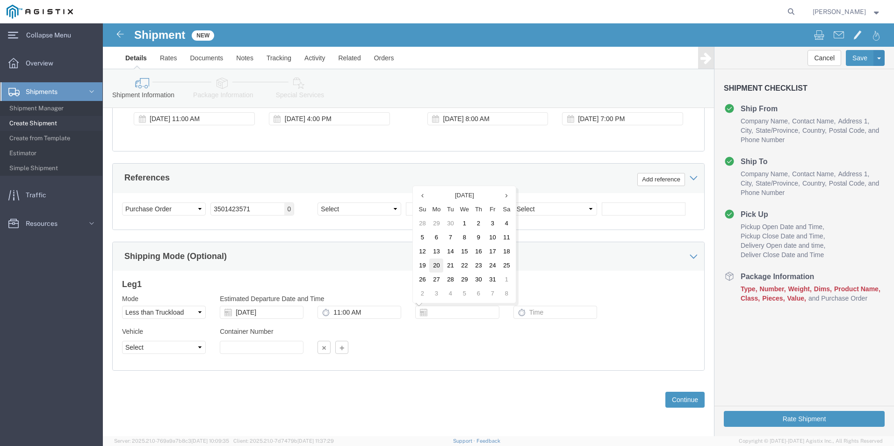
click td "20"
type input "[DATE]"
click input "text"
type input "7:00 PM"
click select "Select Straight Truck"
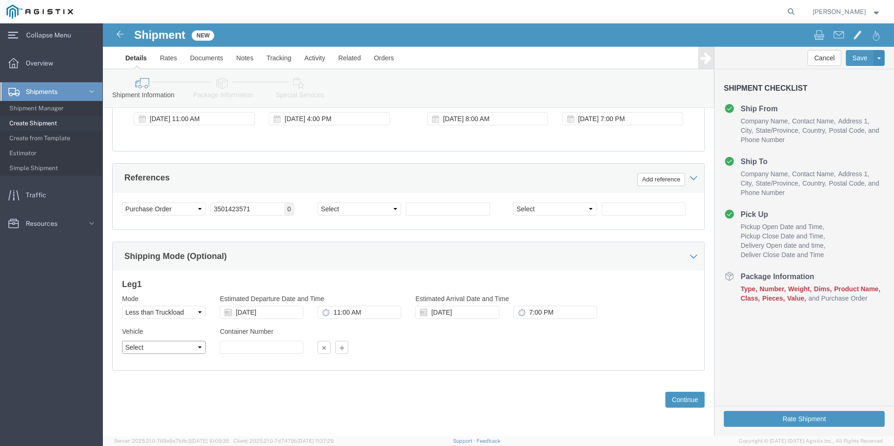
select select "STTR"
click select "Select Straight Truck"
click button "Continue"
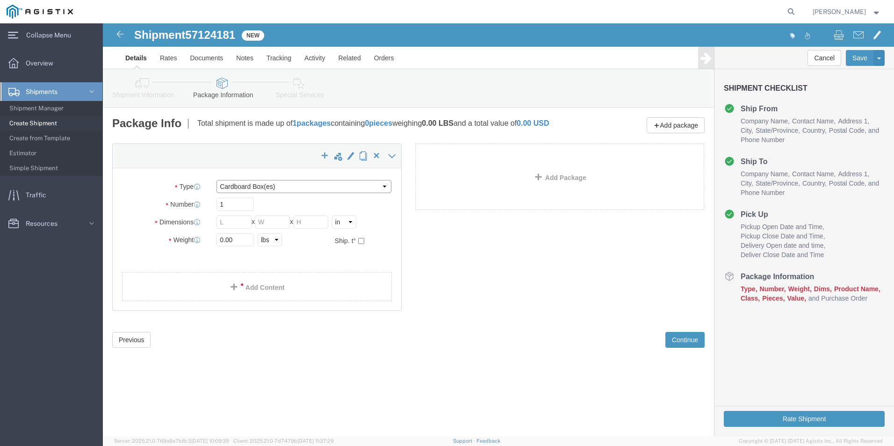
click select "Select Bulk Bundle(s) Cardboard Box(es) Carton(s) Crate(s) Drum(s) (Fiberboard)…"
select select "PSNS"
click select "Select Bulk Bundle(s) Cardboard Box(es) Carton(s) Crate(s) Drum(s) (Fiberboard)…"
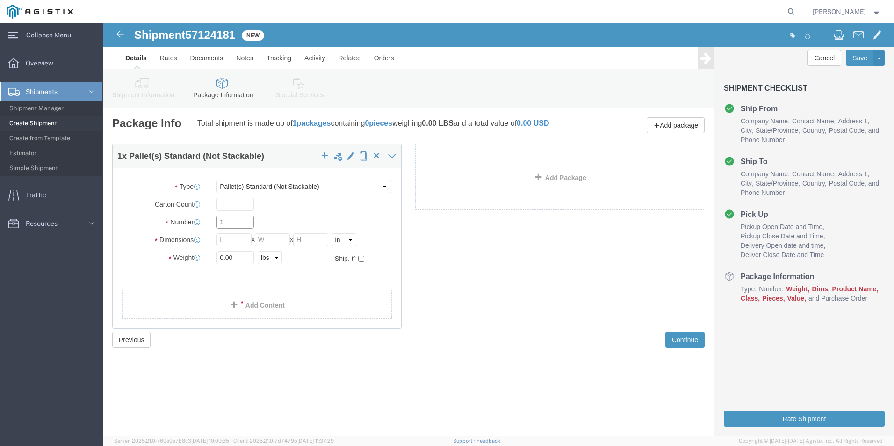
click input "1"
type input "60"
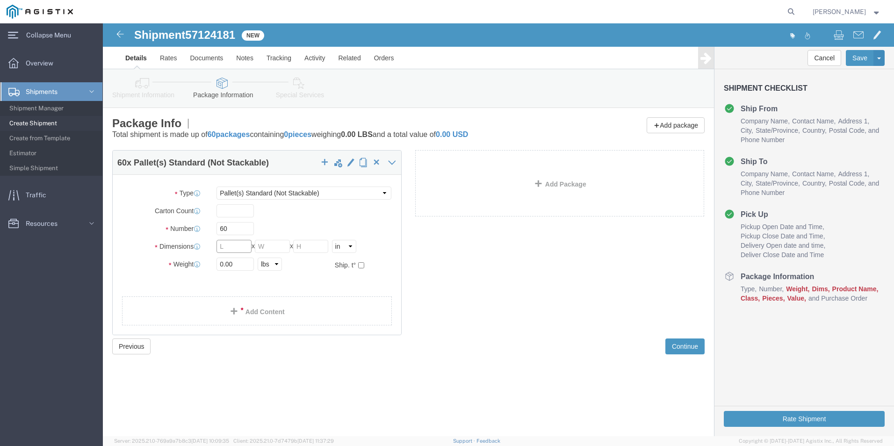
click input "text"
type input "38"
type input "28"
type input "20"
click input "0.00"
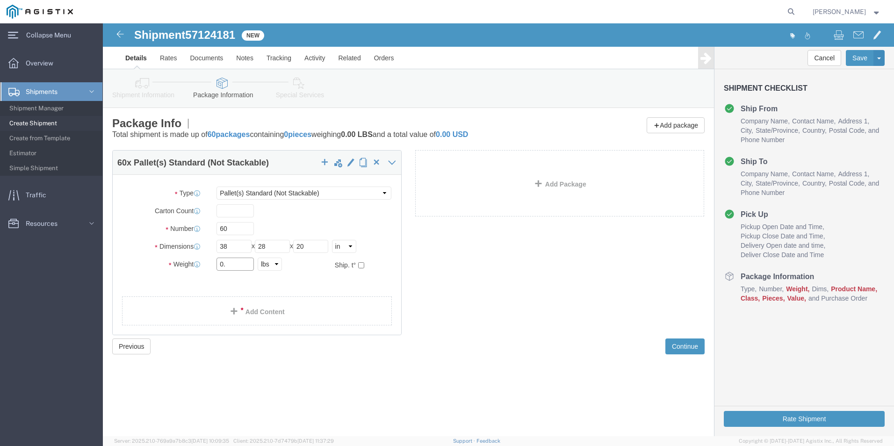
type input "0"
type input "132"
click ul
click link "Add Content"
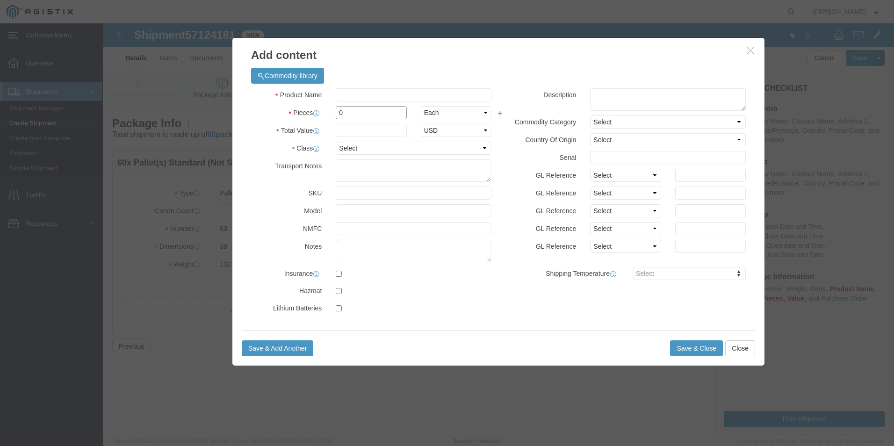
click input "0"
type input "60"
click input "text"
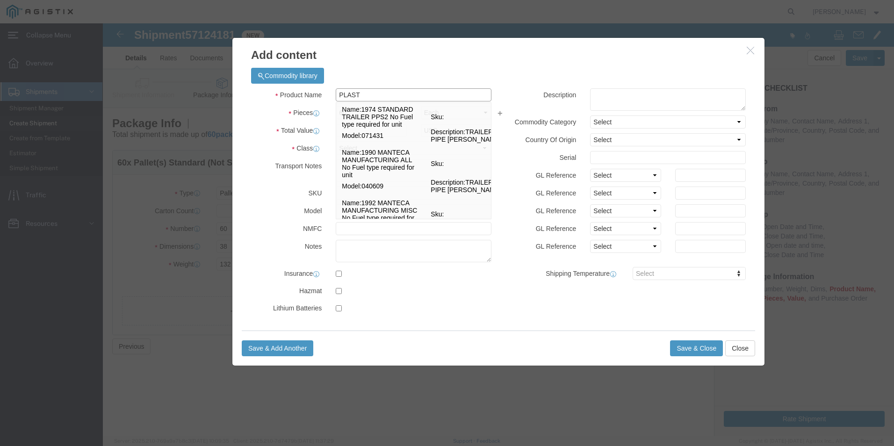
type input "PLASTIC COUPLINGS"
type input "1,989"
select select "US"
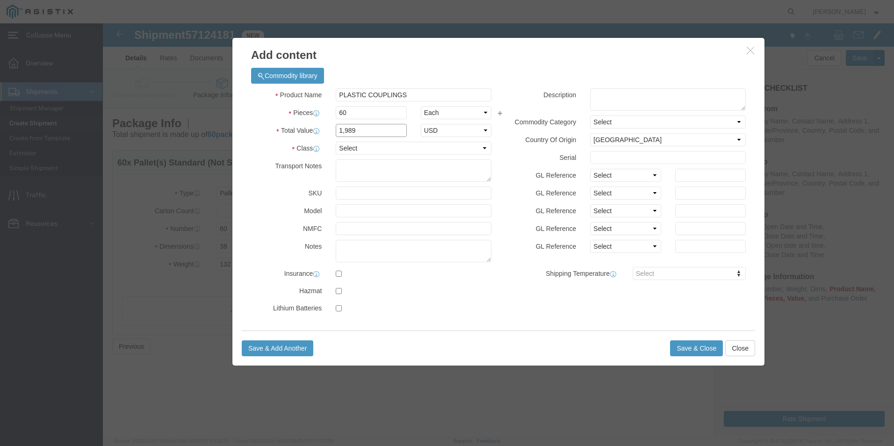
drag, startPoint x: 286, startPoint y: 105, endPoint x: 233, endPoint y: 106, distance: 52.8
click input "1,989"
click label "SKU"
click input "1836"
type input "1,836"
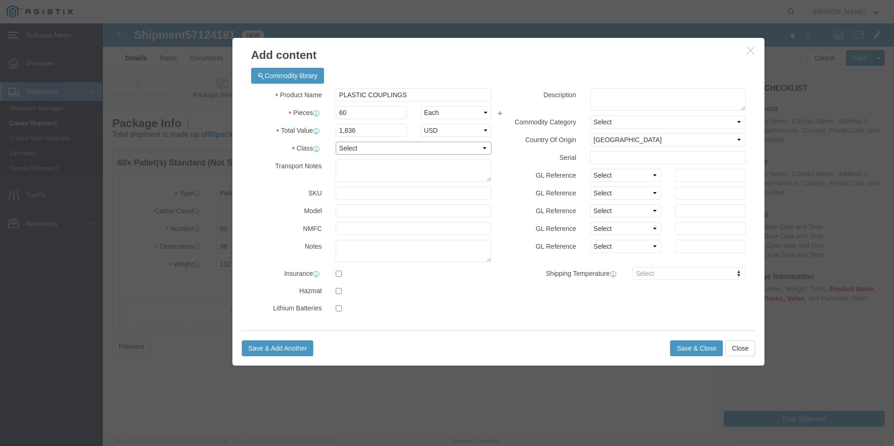
click select "Select 50 55 60 65 70 85 92.5 100 125 175 250 300 400"
select select "85"
click select "Select 50 55 60 65 70 85 92.5 100 125 175 250 300 400"
click button "Save & Close"
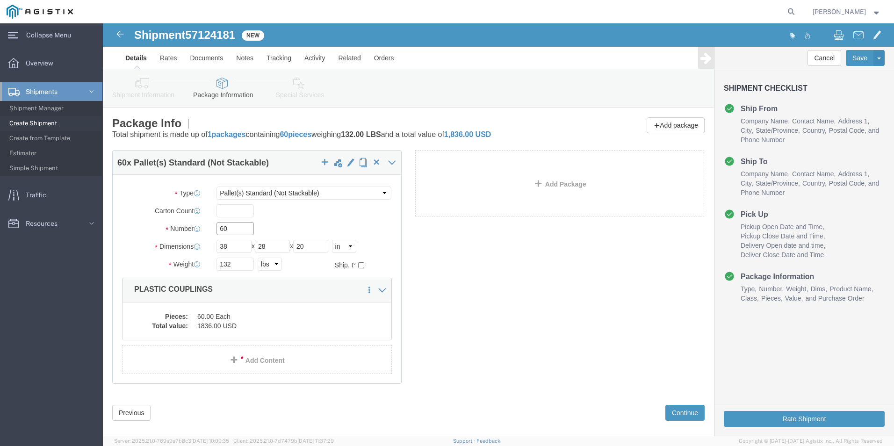
click input "60"
type input "6"
type input "1"
drag, startPoint x: 481, startPoint y: 284, endPoint x: 513, endPoint y: 317, distance: 46.3
click div "60 x Pallet(s) Standard (Not Stackable) Package Type Select Bulk Bundle(s) Card…"
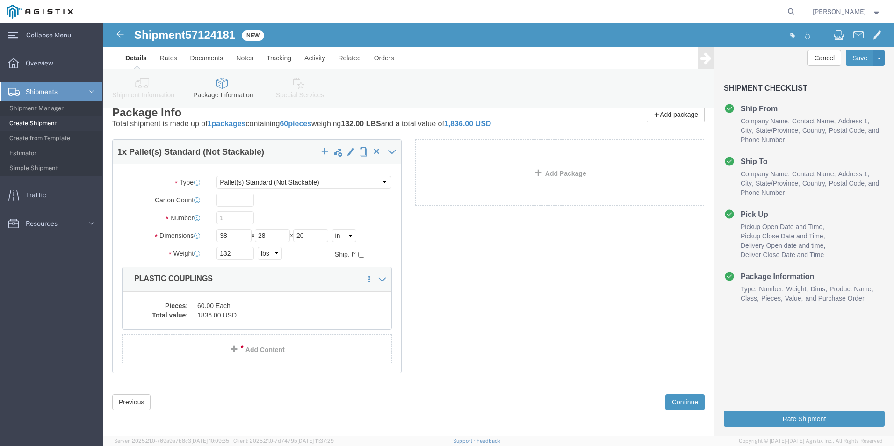
scroll to position [13, 0]
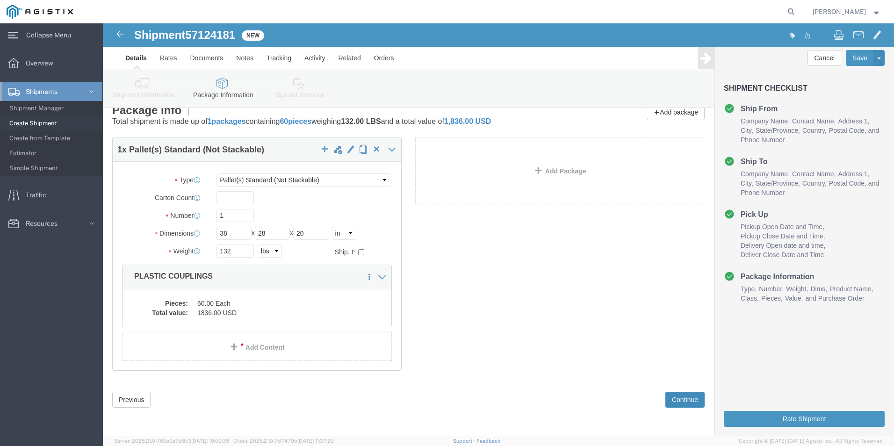
click button "Continue"
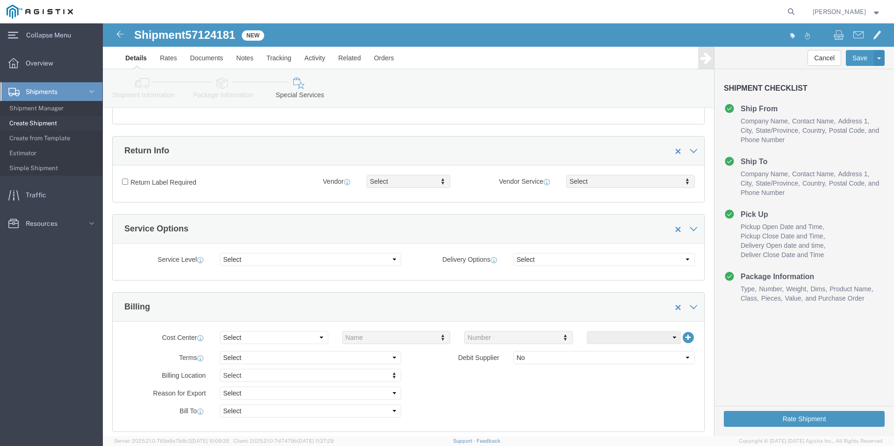
scroll to position [93, 0]
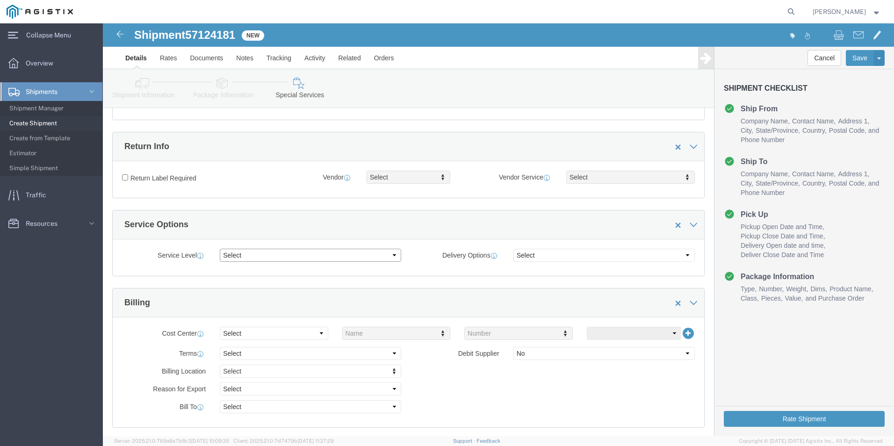
click select "Select 1 Day 2 Day 3-5 Day Economy 5+ Day"
select select "3-5 Day Economy"
click select "Select 1 Day 2 Day 3-5 Day Economy 5+ Day"
click select "Select ATA DTA DTD"
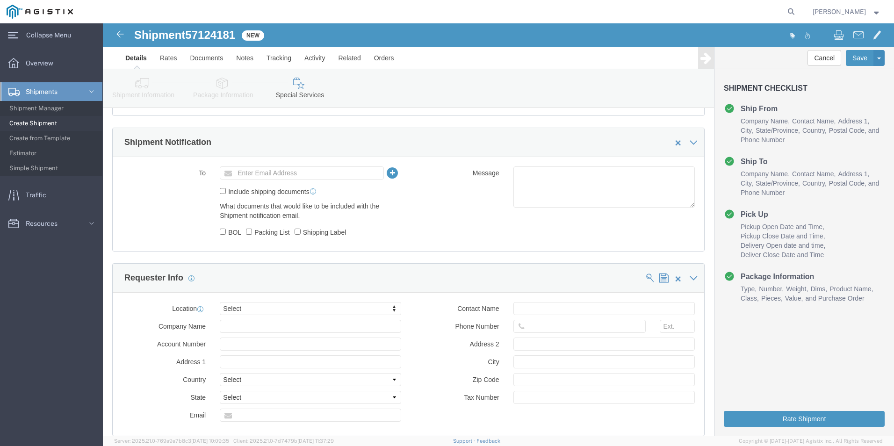
scroll to position [421, 0]
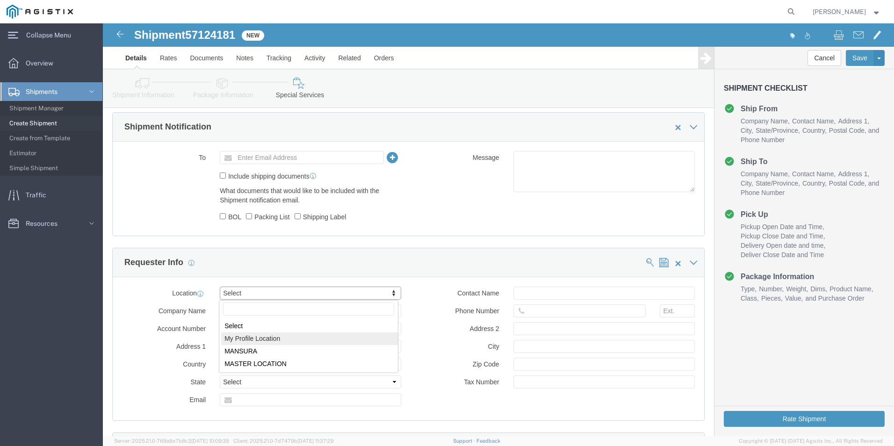
select select "MYPROFILE"
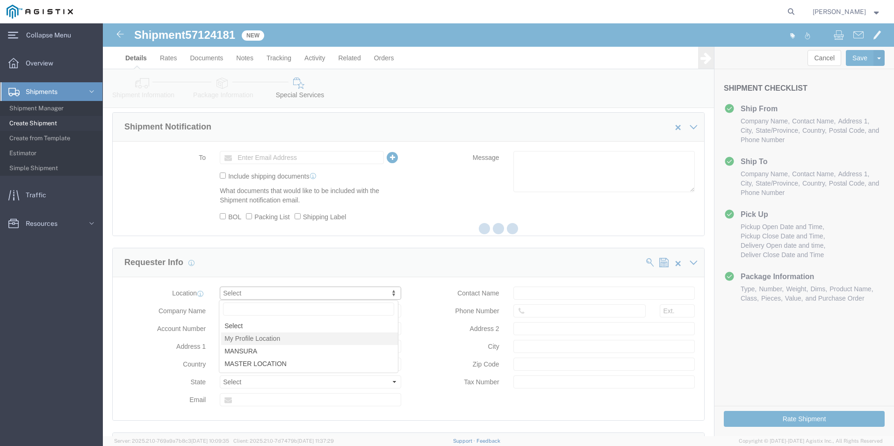
type input "Kerotest Manufacturing Corp"
type input "[STREET_ADDRESS]"
select select "US"
type input "[PERSON_NAME]"
type input "[PHONE_NUMBER]"
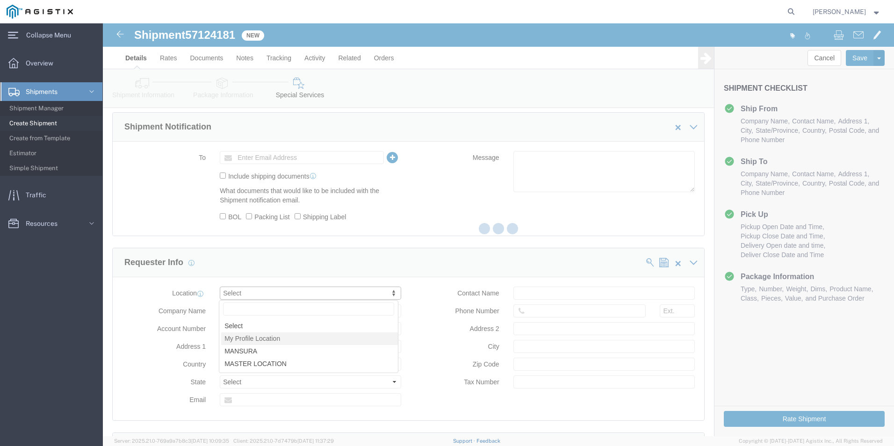
type input "MANSURA"
type input "70350"
select select "LA"
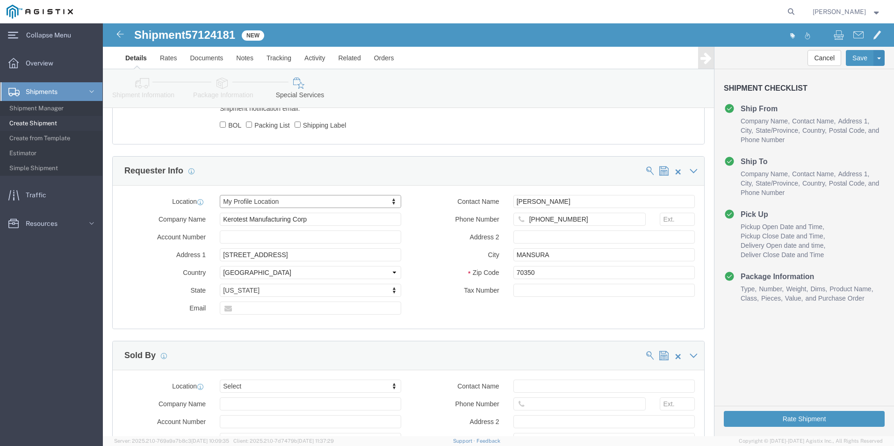
scroll to position [514, 0]
click input "70350"
type input "7"
type input "71350"
click input "text"
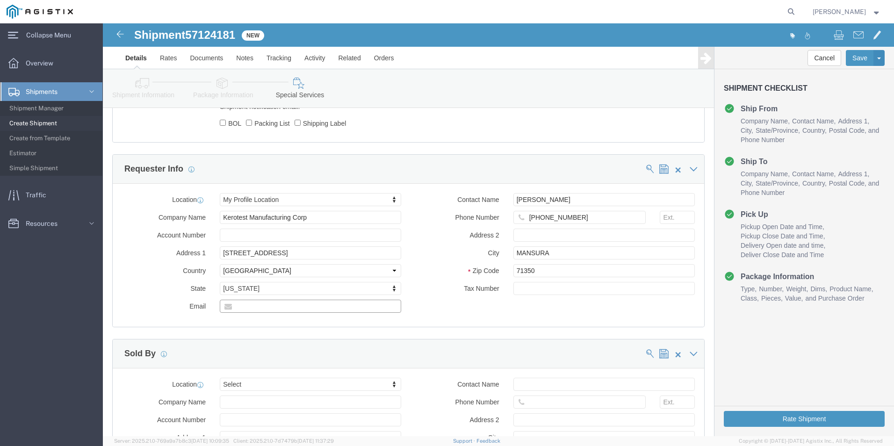
type input "[EMAIL_ADDRESS][DOMAIN_NAME]"
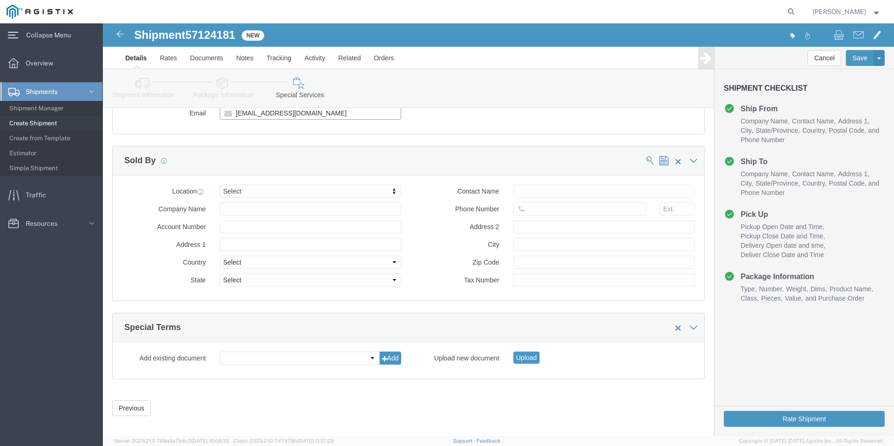
scroll to position [716, 0]
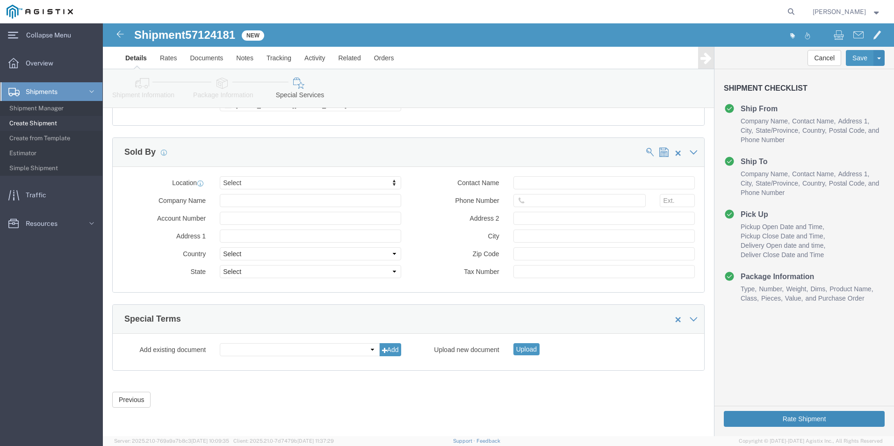
click button "Rate Shipment"
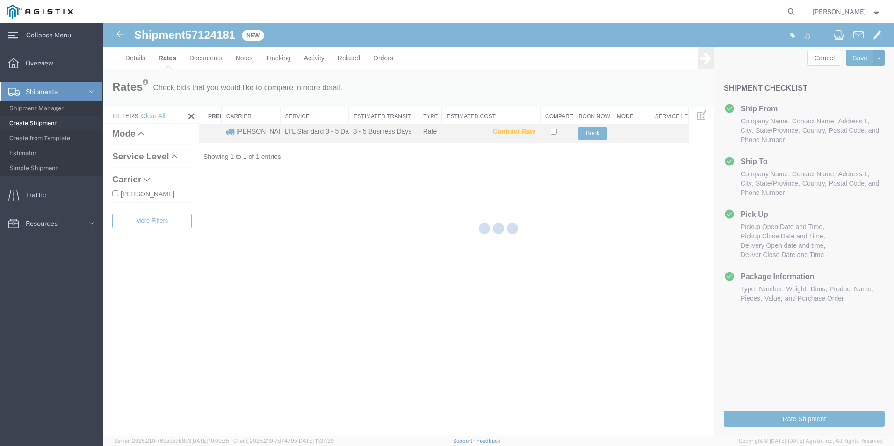
scroll to position [0, 0]
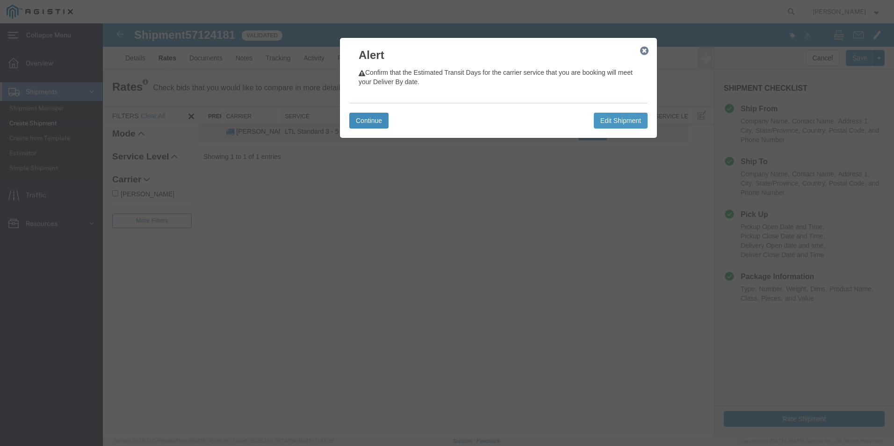
click at [380, 122] on button "Continue" at bounding box center [368, 121] width 39 height 16
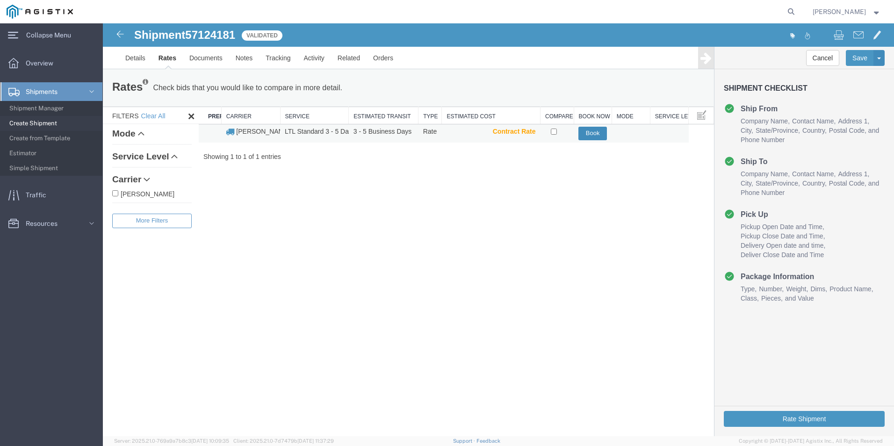
click at [593, 133] on button "Book" at bounding box center [592, 134] width 29 height 14
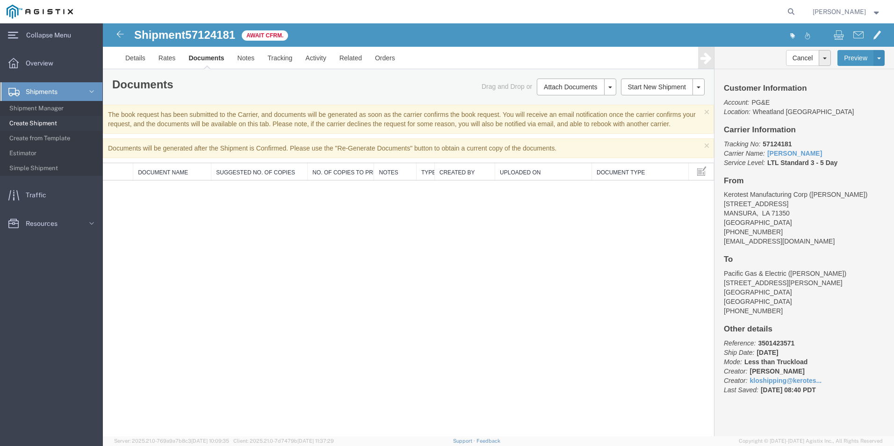
click at [44, 124] on span "Create Shipment" at bounding box center [52, 123] width 86 height 19
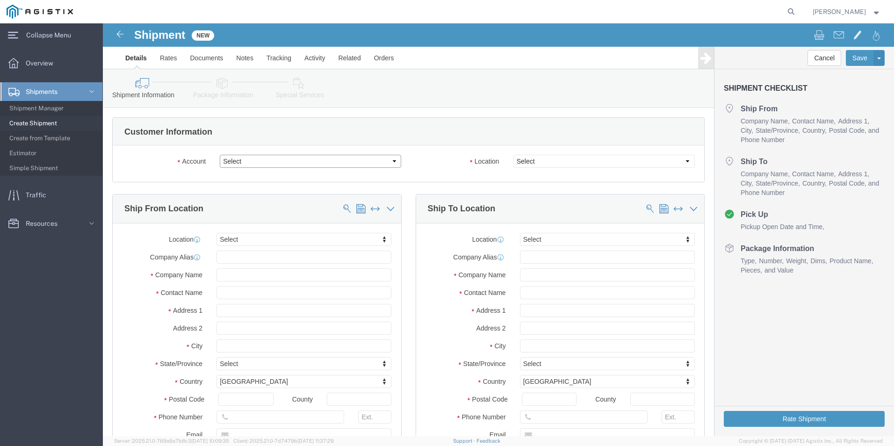
click select "Select Kerotest Manufacturing Corp PG&E"
select select "9596"
click select "Select Kerotest Manufacturing Corp PG&E"
select select "PURCHORD"
select select
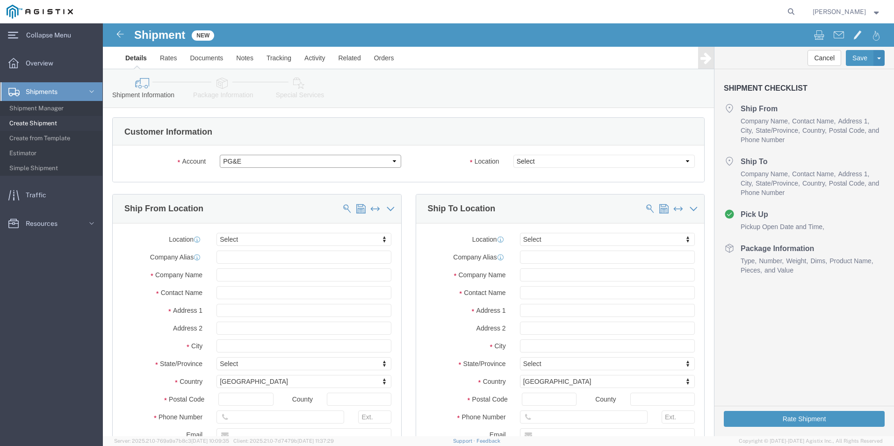
select select
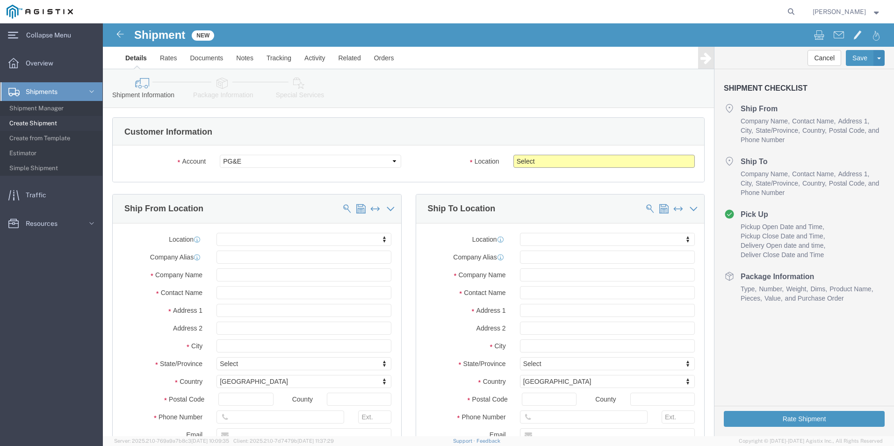
click select "Select All Others [GEOGRAPHIC_DATA] [GEOGRAPHIC_DATA] [GEOGRAPHIC_DATA] [GEOGRA…"
select select "19740"
click select "Select All Others [GEOGRAPHIC_DATA] [GEOGRAPHIC_DATA] [GEOGRAPHIC_DATA] [GEOGRA…"
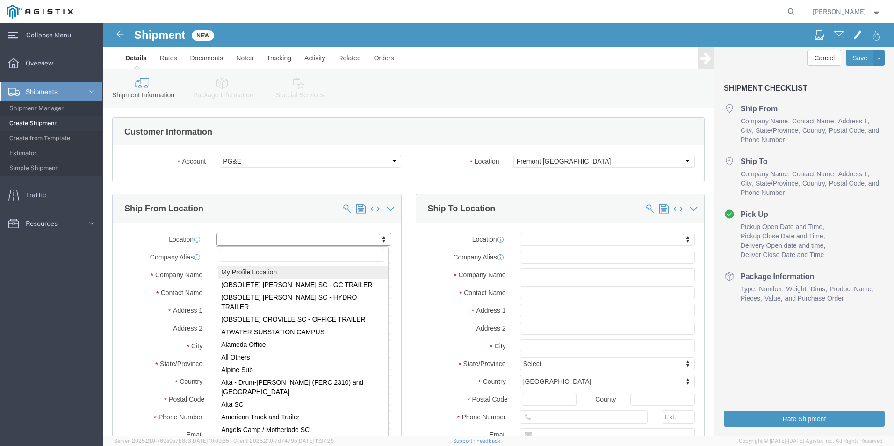
select select "MYPROFILE"
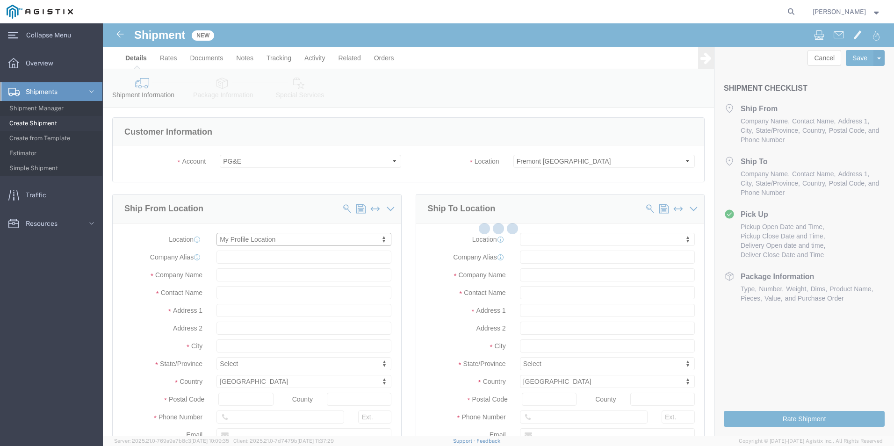
type input "[STREET_ADDRESS]"
type input "70350"
type input "[PHONE_NUMBER]"
type input "[EMAIL_ADDRESS][DOMAIN_NAME]"
checkbox input "true"
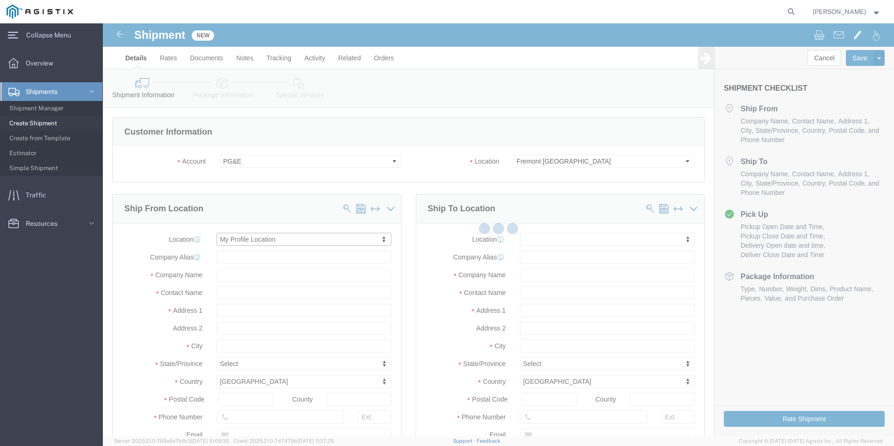
type input "Kerotest Manufacturing Corp"
type input "[PERSON_NAME]"
type input "MANSURA"
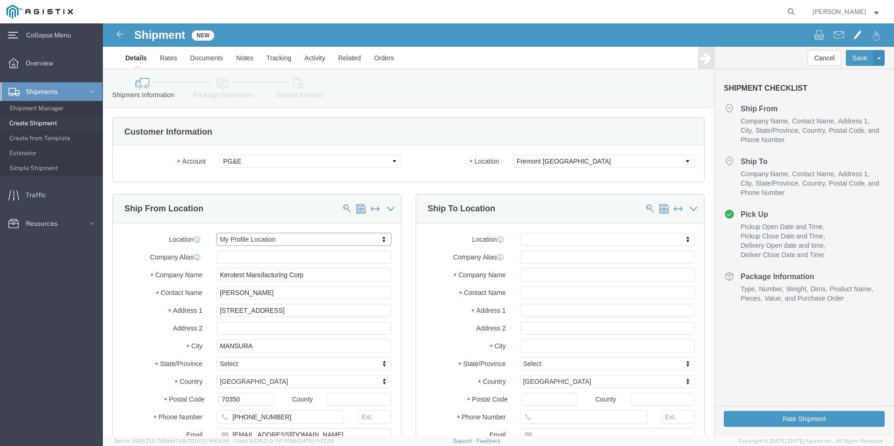
select select "LA"
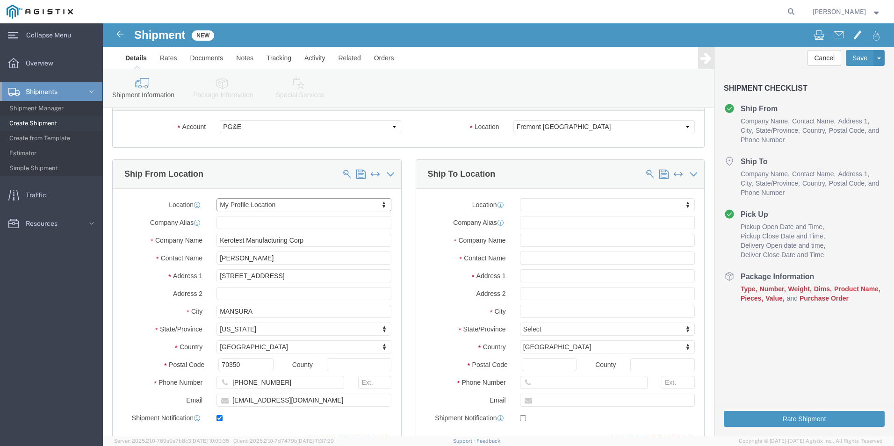
scroll to position [140, 0]
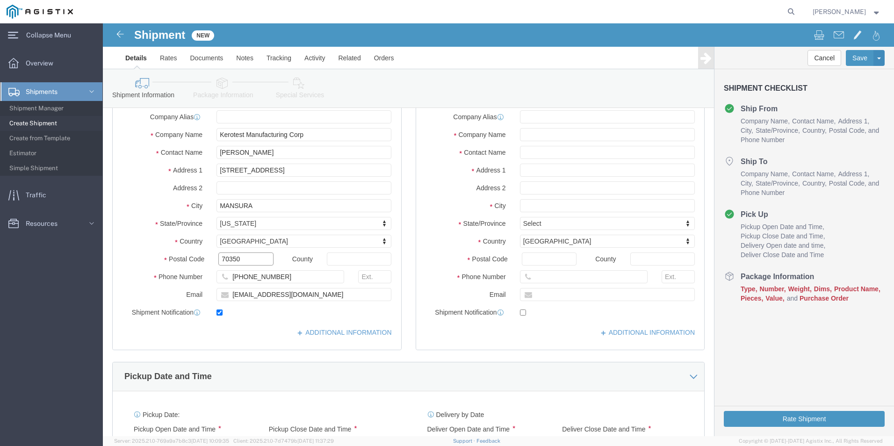
drag, startPoint x: 148, startPoint y: 234, endPoint x: 114, endPoint y: 238, distance: 34.4
click div "70350"
type input "71350"
select select
click div "Location My Profile Location (OBSOLETE) [PERSON_NAME] SC - GC TRAILER (OBSOLETE…"
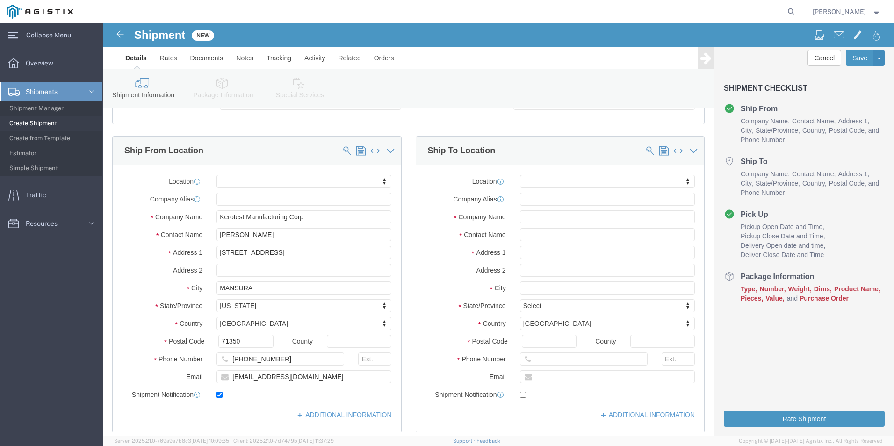
scroll to position [47, 0]
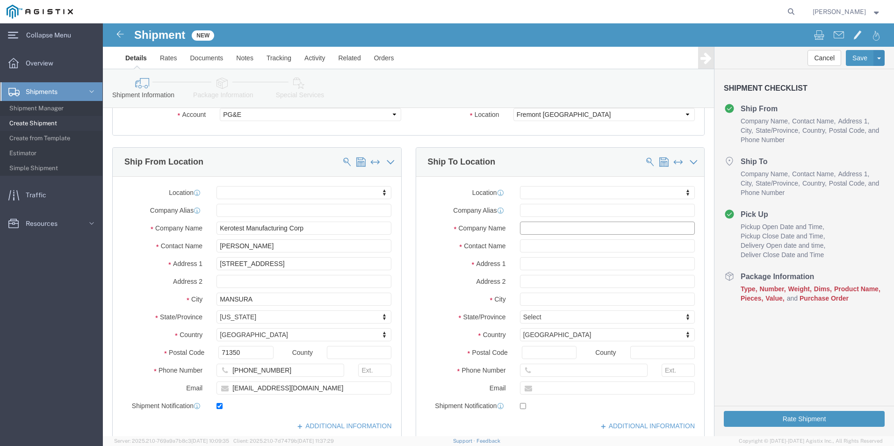
click input "text"
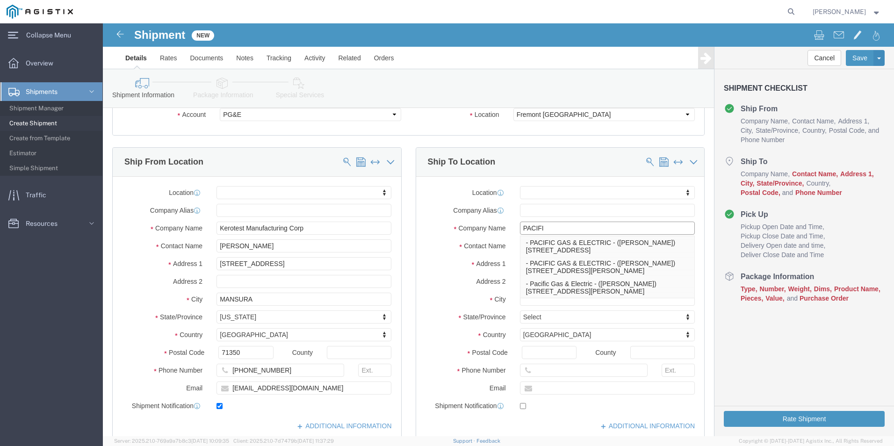
type input "PACIFIC"
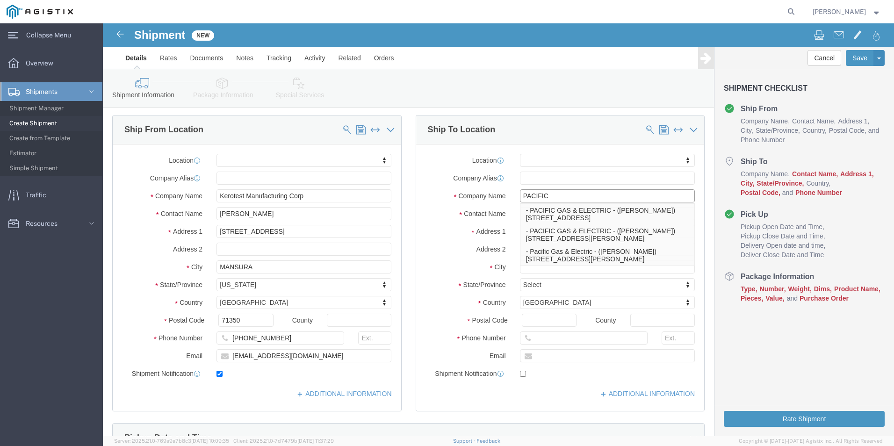
scroll to position [93, 0]
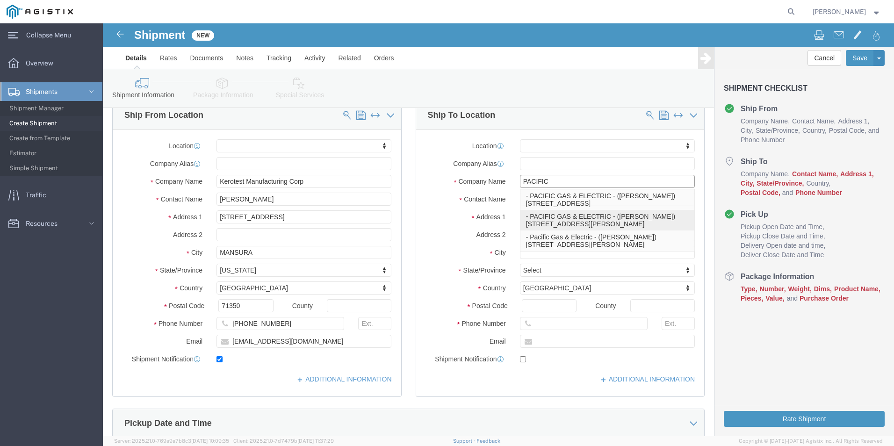
click p "- PACIFIC GAS & ELECTRIC - ([PERSON_NAME]) [STREET_ADDRESS][PERSON_NAME]"
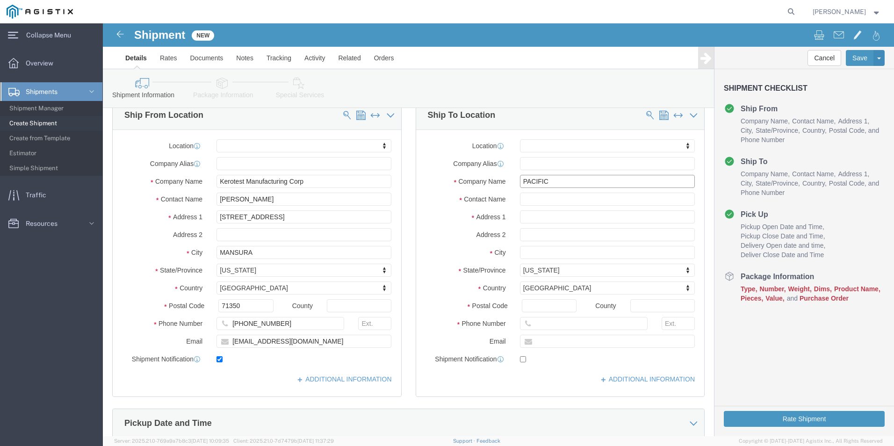
select select
type input "[STREET_ADDRESS][PERSON_NAME]"
select select "CA"
type input "94538"
type input "[PHONE_NUMBER]"
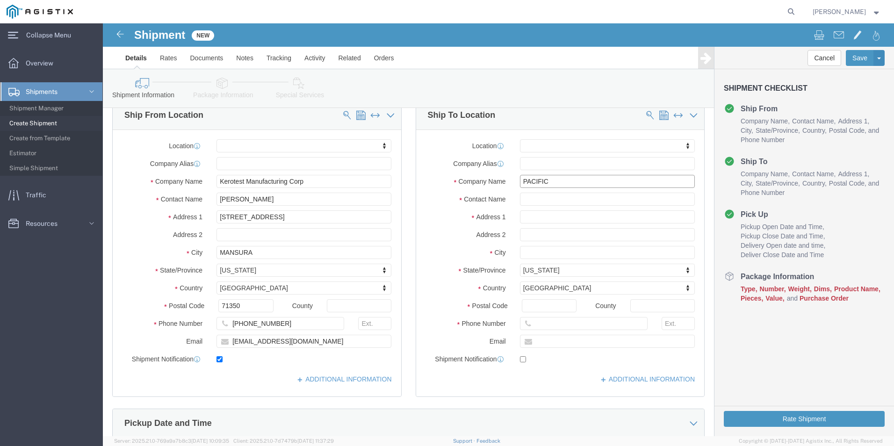
type input "PACIFIC GAS & ELECTRIC"
type input "[DEMOGRAPHIC_DATA][PERSON_NAME]"
type input "FREMONT"
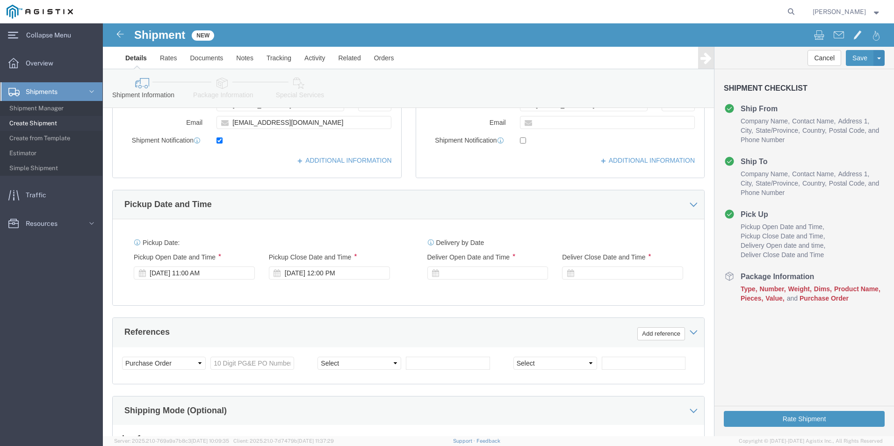
scroll to position [327, 0]
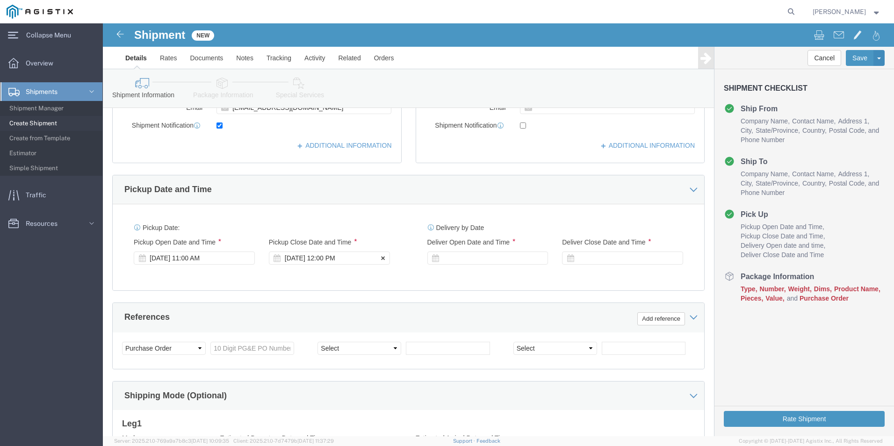
type input "PACIFIC GAS & ELECTRIC"
click div "[DATE] 12:00 PM"
type input "4:00 PM"
click button "Apply"
click div
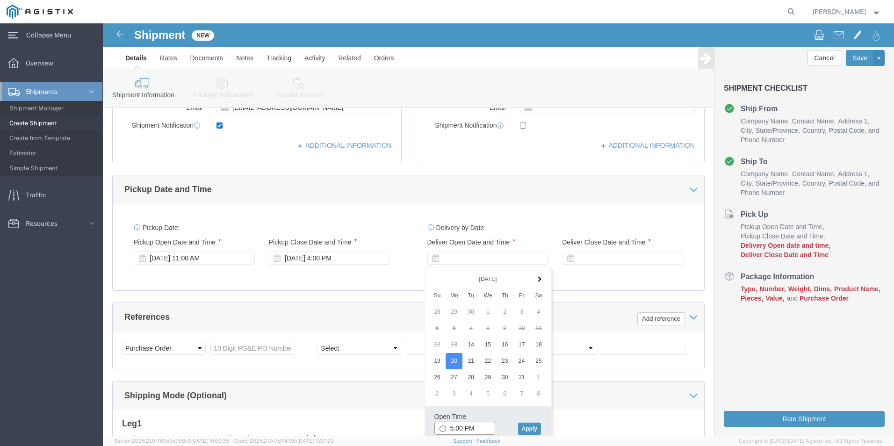
click input "5:00 PM"
click input "7:00 PM"
type input "7:00 AM"
click button "Apply"
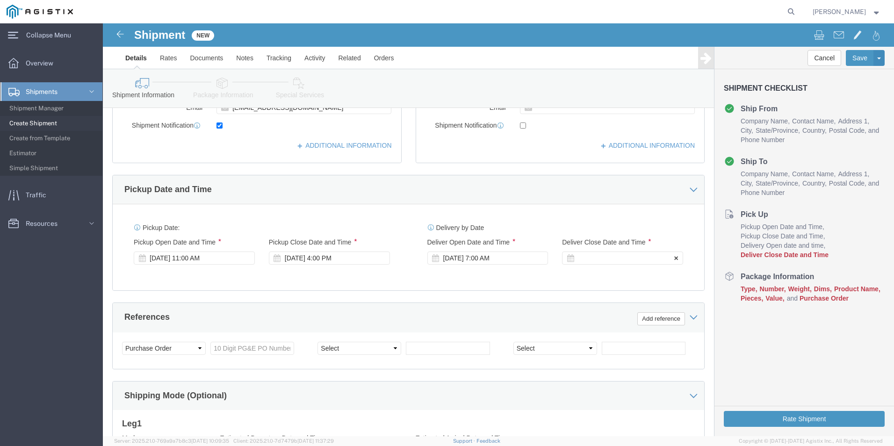
click icon
click div
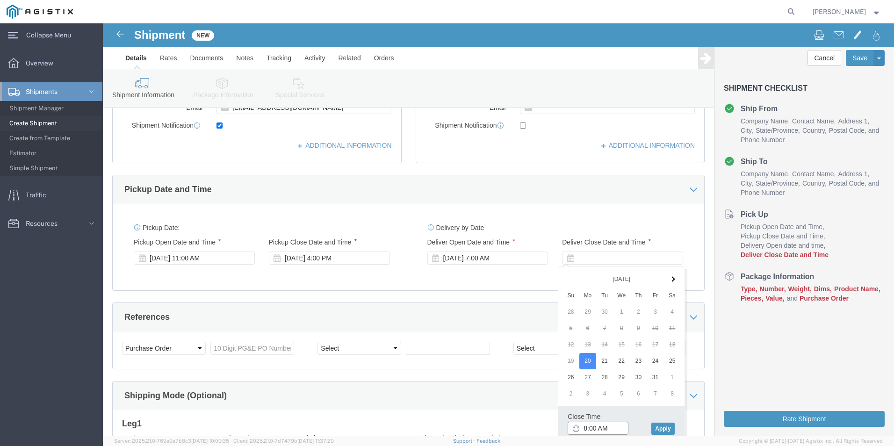
click input "8:00 AM"
click input "7:00 AM"
type input "7:00 PM"
click button "Apply"
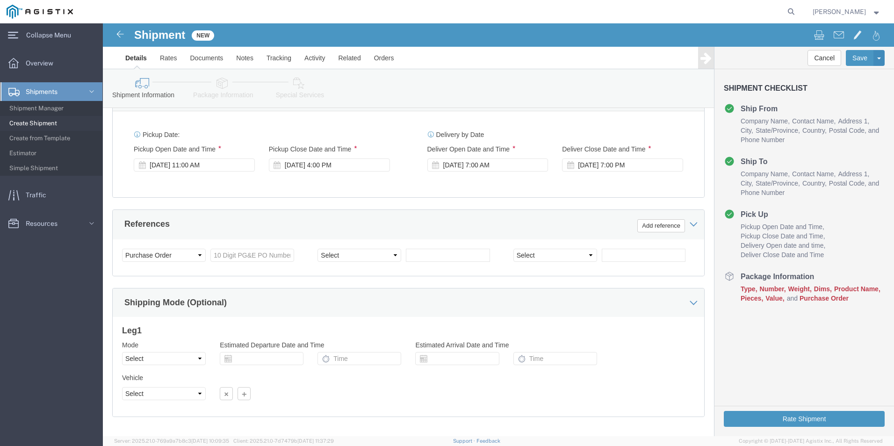
scroll to position [421, 0]
click input "text"
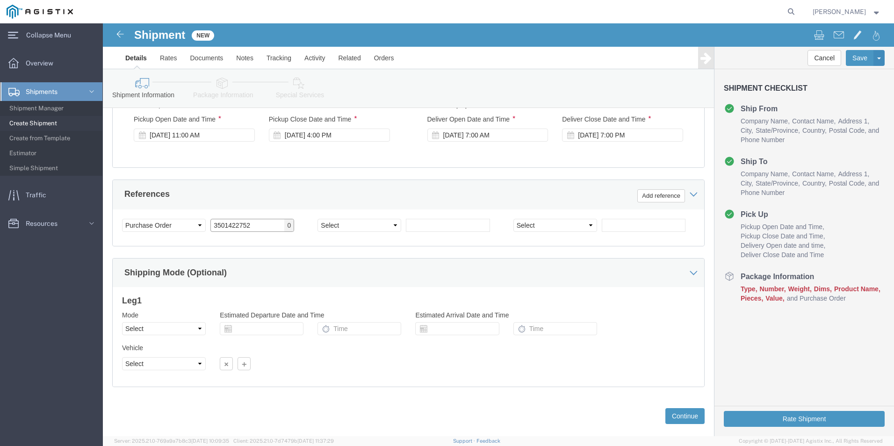
scroll to position [466, 0]
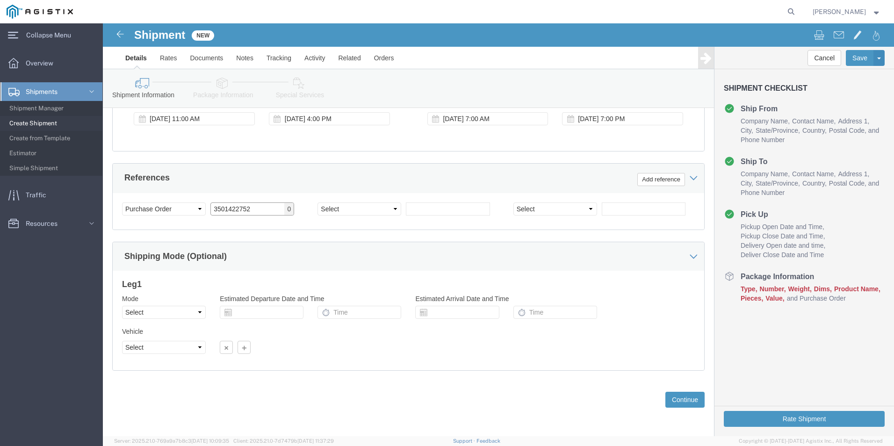
type input "3501422752"
click select "Select Air Less than Truckload Multi-Leg Ocean Freight Rail Small Parcel Truckl…"
select select "LTL"
click select "Select Air Less than Truckload Multi-Leg Ocean Freight Rail Small Parcel Truckl…"
click icon
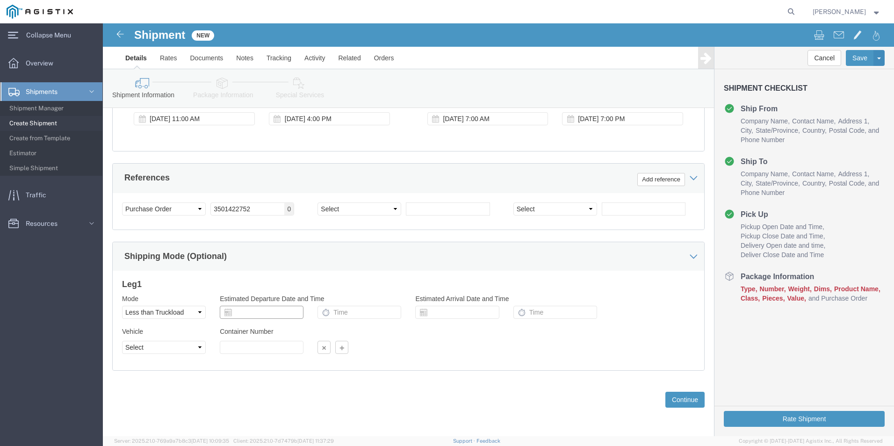
click input "text"
click td "14"
type input "[DATE]"
click input "text"
type input "11:00 AM"
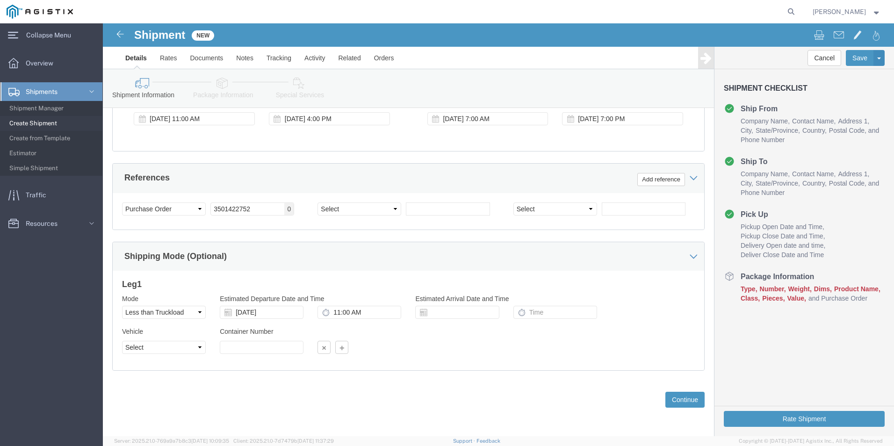
click icon
click input "text"
click td "20"
type input "[DATE]"
click input "text"
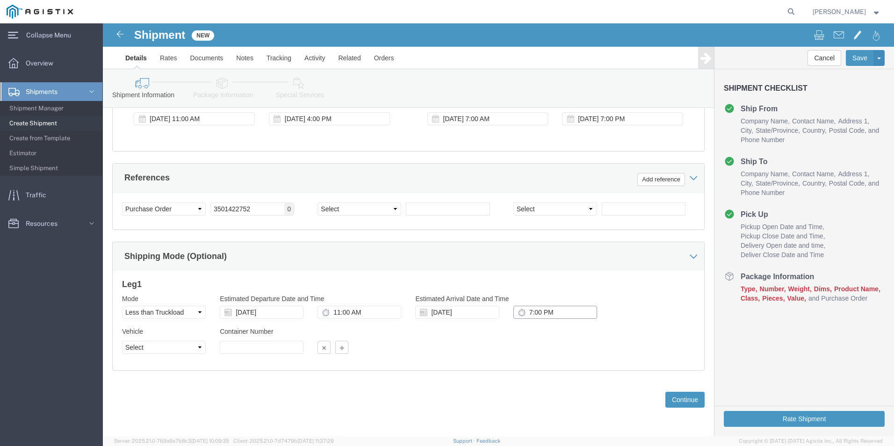
type input "7:00 PM"
click div "Mode Select Air Less than Truckload Multi-Leg Ocean Freight Rail Small Parcel T…"
click select "Select Straight Truck"
select select "STTR"
click select "Select Straight Truck"
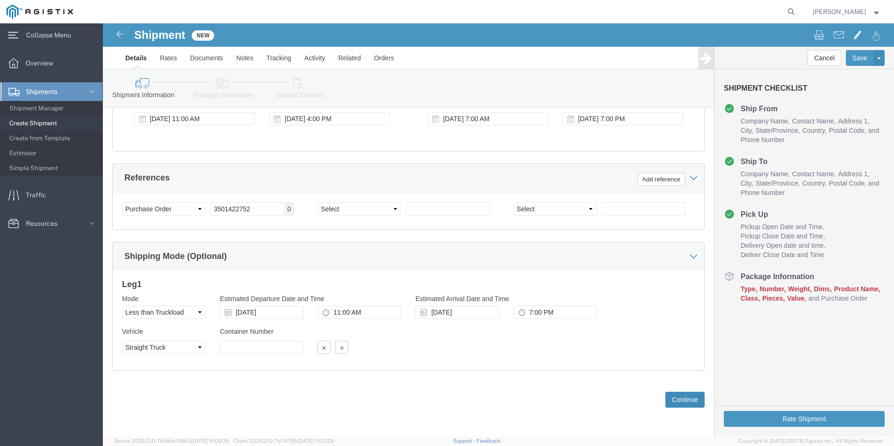
click button "Continue"
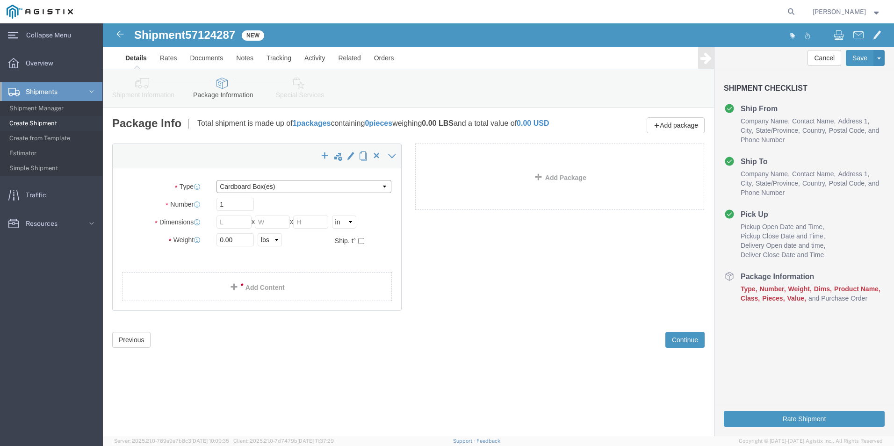
click select "Select Bulk Bundle(s) Cardboard Box(es) Carton(s) Crate(s) Drum(s) (Fiberboard)…"
select select "PSNS"
click select "Select Bulk Bundle(s) Cardboard Box(es) Carton(s) Crate(s) Drum(s) (Fiberboard)…"
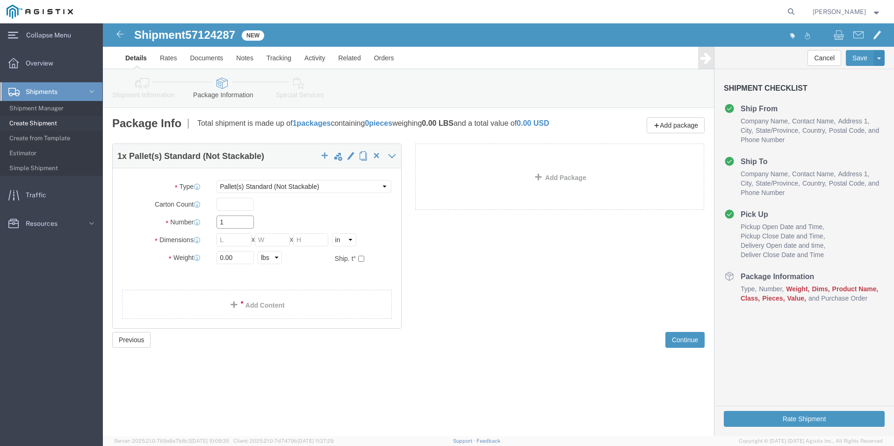
click input "1"
click input "text"
type input "36"
type input "14"
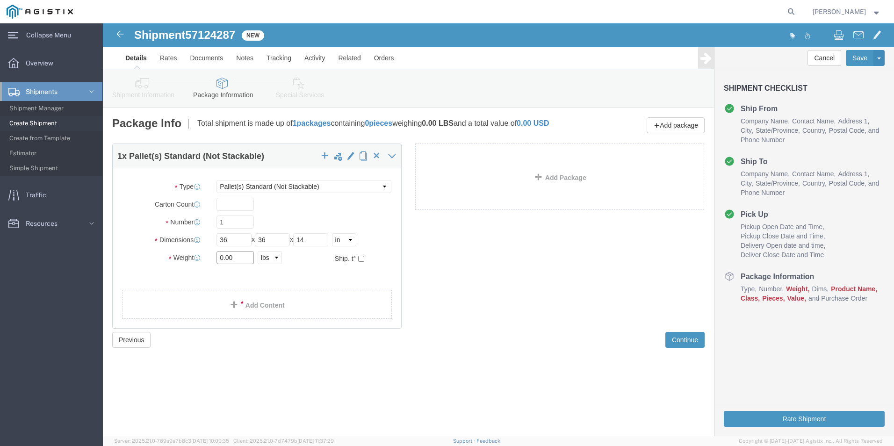
drag, startPoint x: 135, startPoint y: 238, endPoint x: 138, endPoint y: 258, distance: 19.9
click input "0.00"
type input "0"
type input "135"
click ul
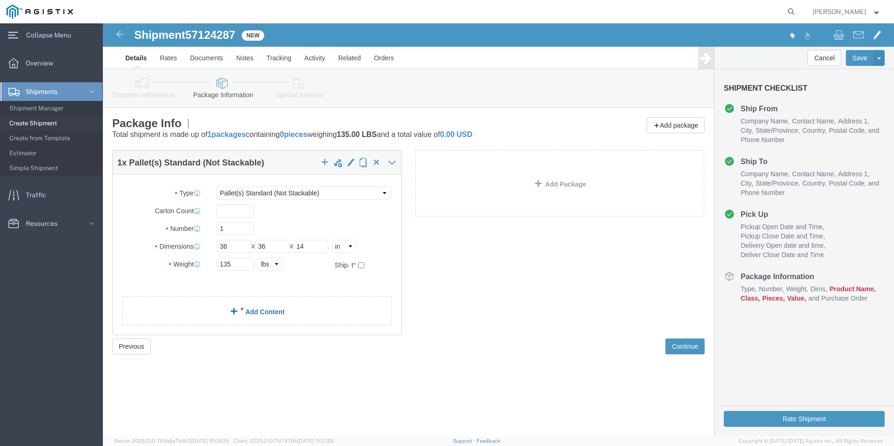
click span
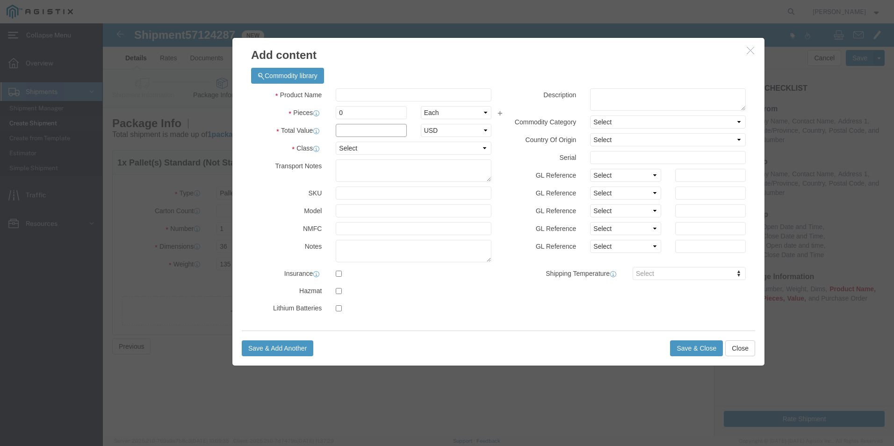
click input "text"
type input "2,962"
click input "0"
type input "2"
click input "text"
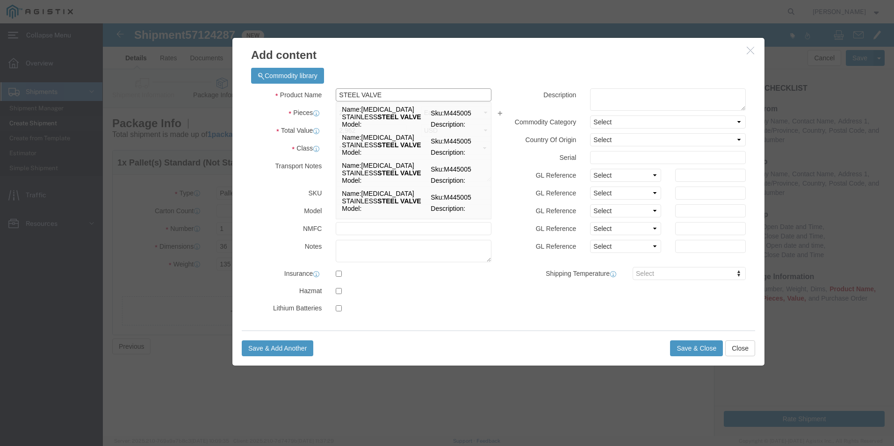
type input "STEEL VALVE"
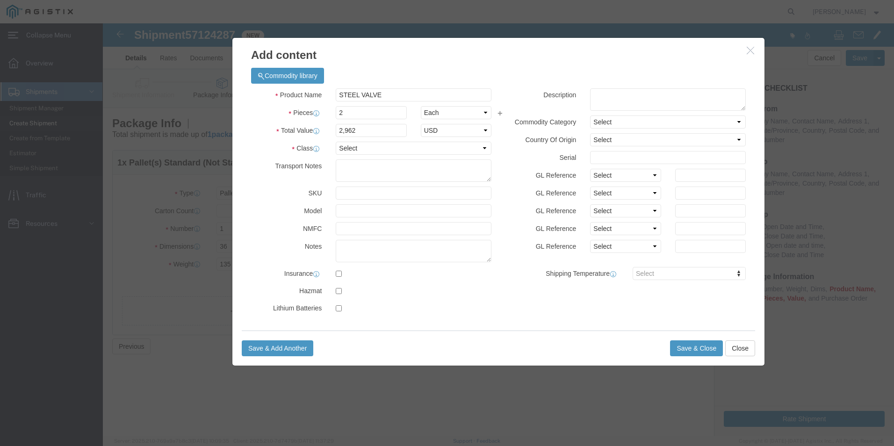
click label "Notes"
click select "Select 50 55 60 65 70 85 92.5 100 125 175 250 300 400"
select select "50"
click select "Select 50 55 60 65 70 85 92.5 100 125 175 250 300 400"
click select "Select [GEOGRAPHIC_DATA] [GEOGRAPHIC_DATA] [GEOGRAPHIC_DATA] [GEOGRAPHIC_DATA] …"
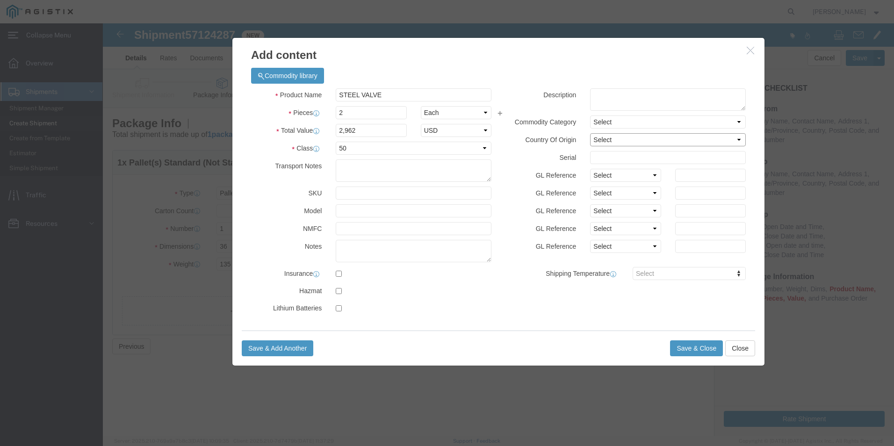
select select "US"
click select "Select [GEOGRAPHIC_DATA] [GEOGRAPHIC_DATA] [GEOGRAPHIC_DATA] [GEOGRAPHIC_DATA] …"
click button "Save & Close"
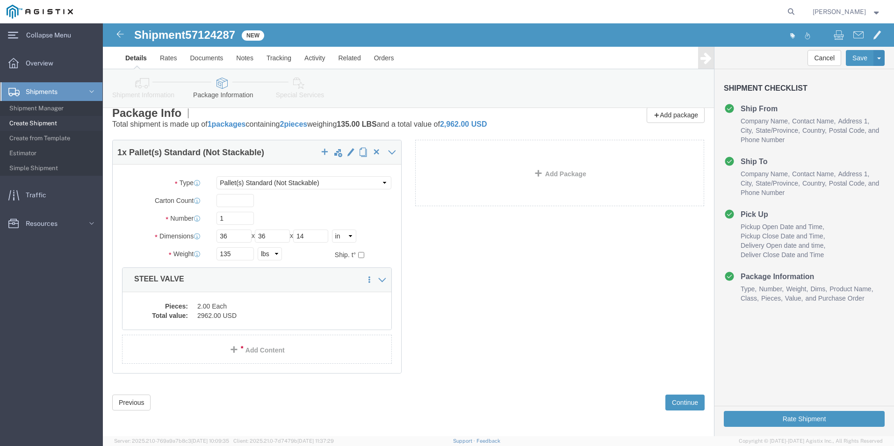
scroll to position [13, 0]
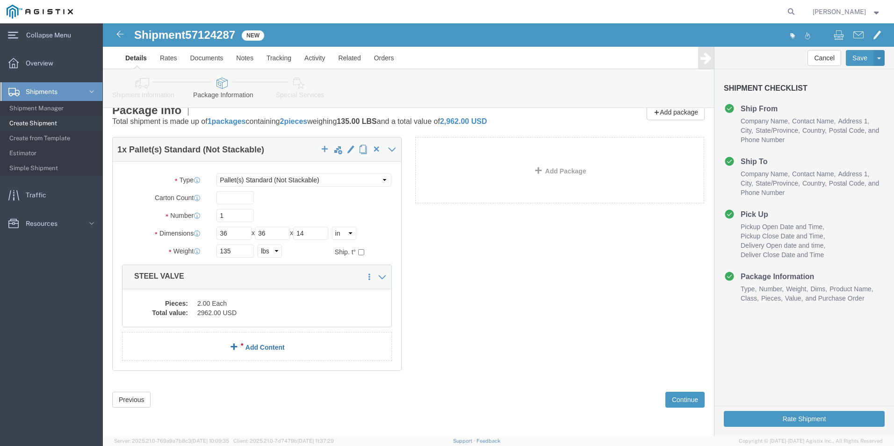
click div "1 x Pallet(s) Standard (Not Stackable) Package Type Select Bulk Bundle(s) Cardb…"
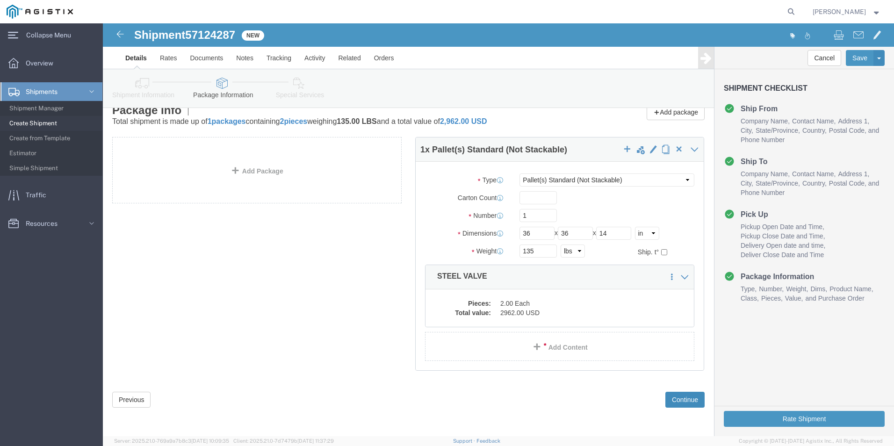
click button "Continue"
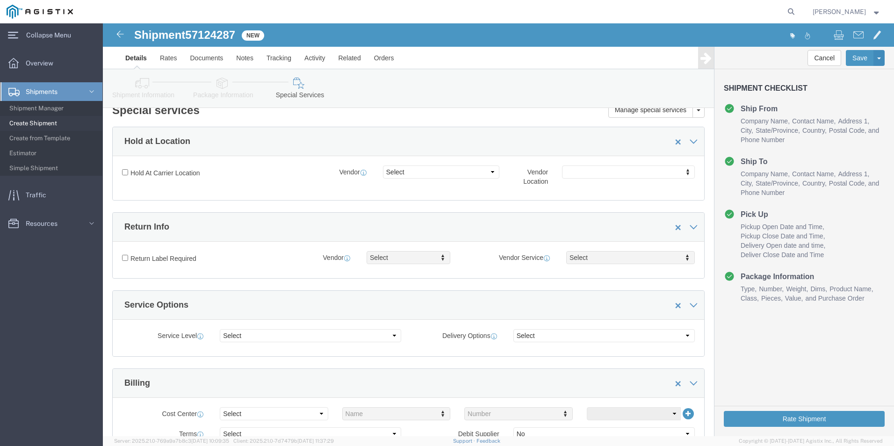
scroll to position [0, 0]
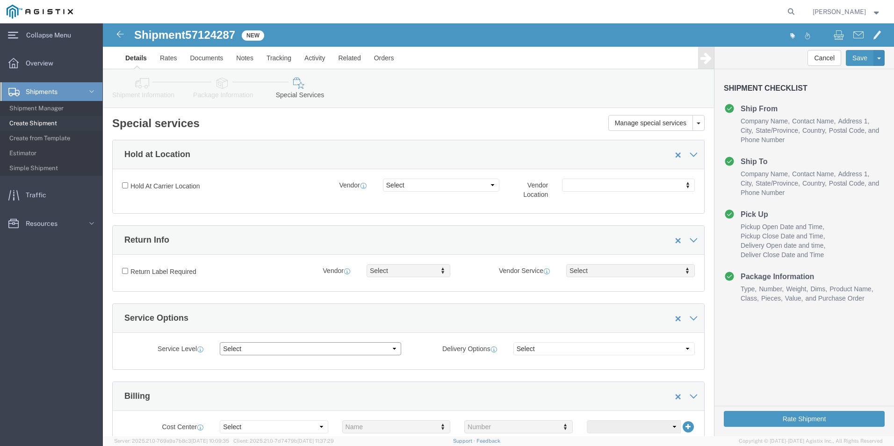
click select "Select 1 Day 2 Day 3-5 Day Economy 5+ Day"
select select "3-5 Day Economy"
click select "Select 1 Day 2 Day 3-5 Day Economy 5+ Day"
click select "Select ATA DTA DTD"
click div "Select ATA DTA DTD"
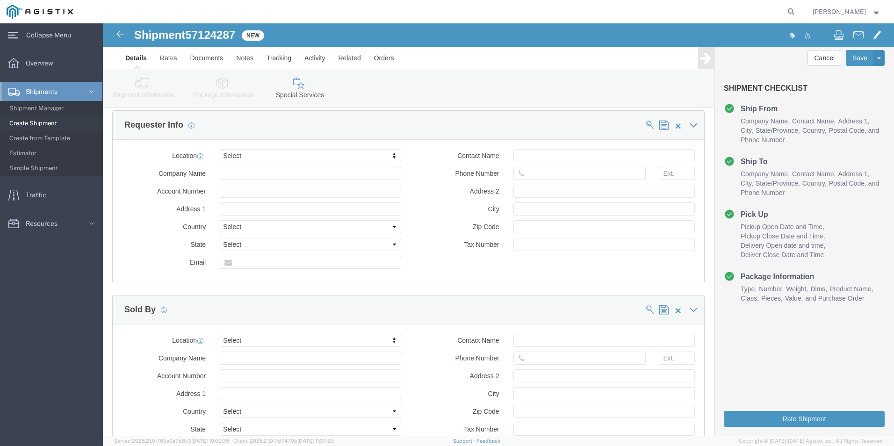
scroll to position [561, 0]
select select "MYPROFILE"
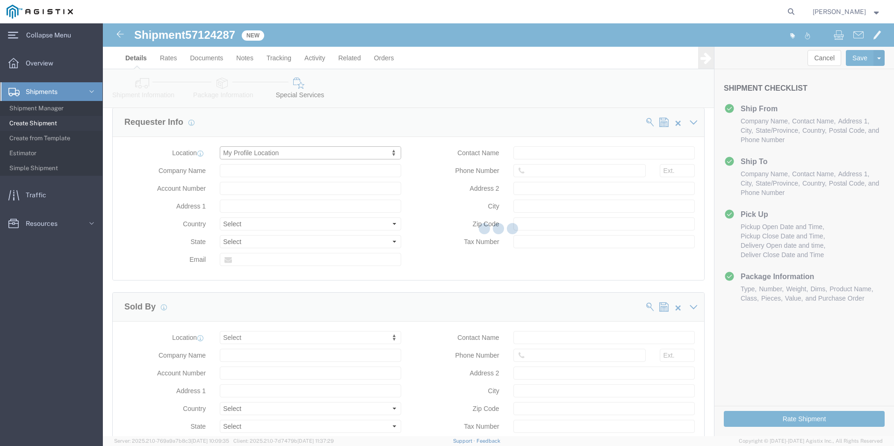
type input "Kerotest Manufacturing Corp"
type input "[STREET_ADDRESS]"
select select "US"
type input "[PERSON_NAME]"
type input "[PHONE_NUMBER]"
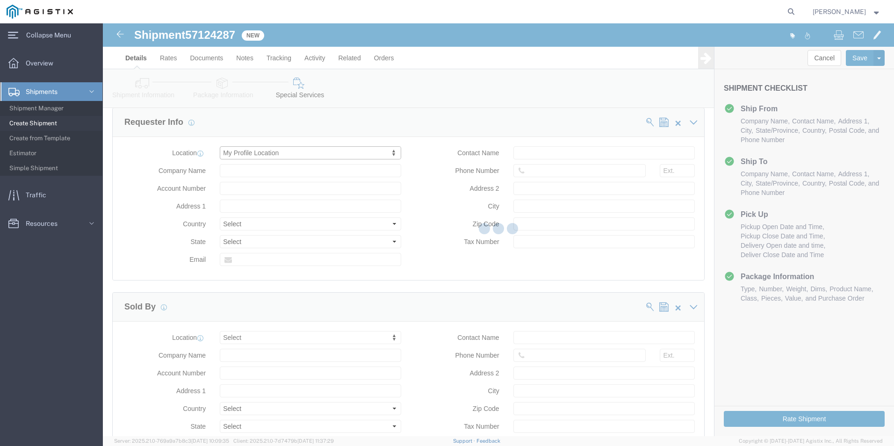
type input "MANSURA"
type input "70350"
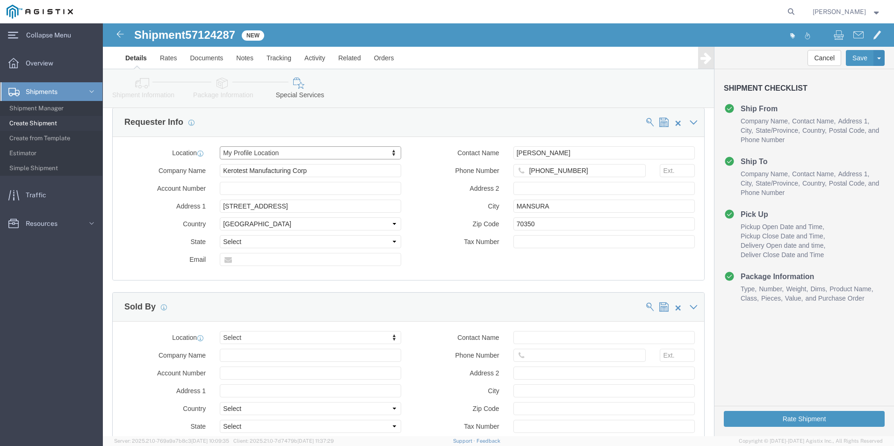
select select "LA"
drag, startPoint x: 451, startPoint y: 201, endPoint x: 403, endPoint y: 202, distance: 47.7
click div "70350"
type input "71350"
click div "Location My Profile Location Select My Profile Location [GEOGRAPHIC_DATA] MASTE…"
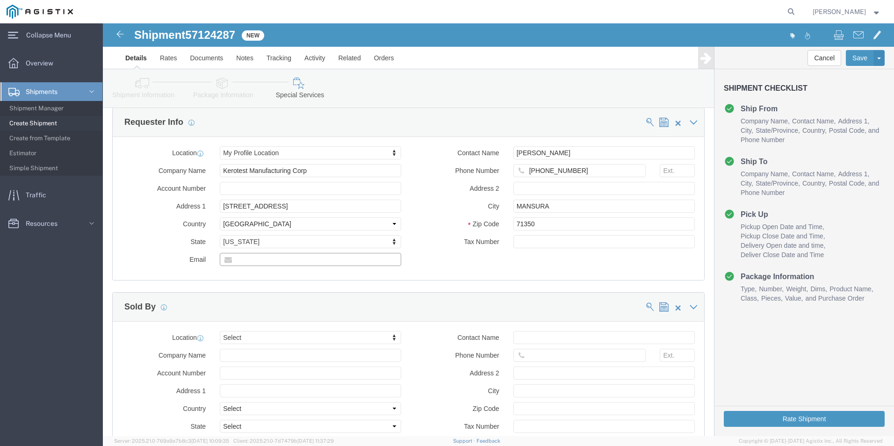
click input "text"
type input "[EMAIL_ADDRESS][DOMAIN_NAME]"
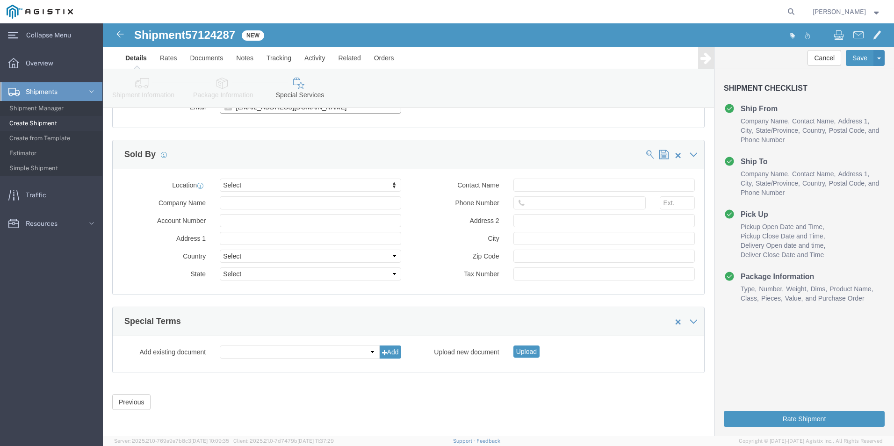
scroll to position [716, 0]
click div "Rate Shipment"
click button "Rate Shipment"
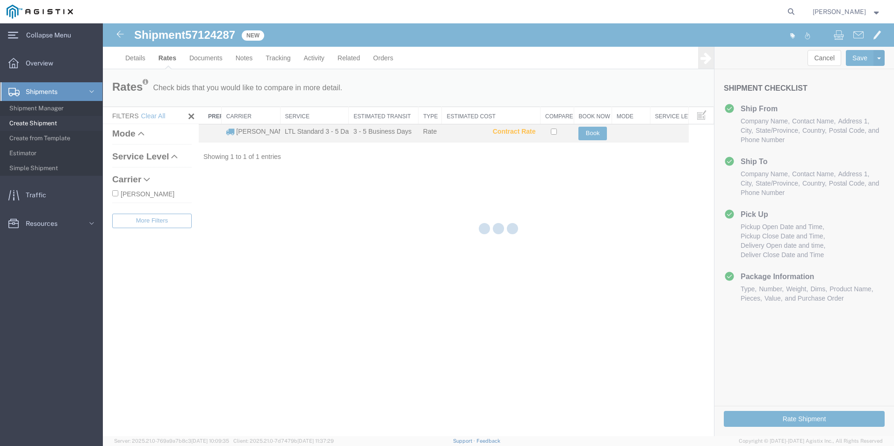
scroll to position [0, 0]
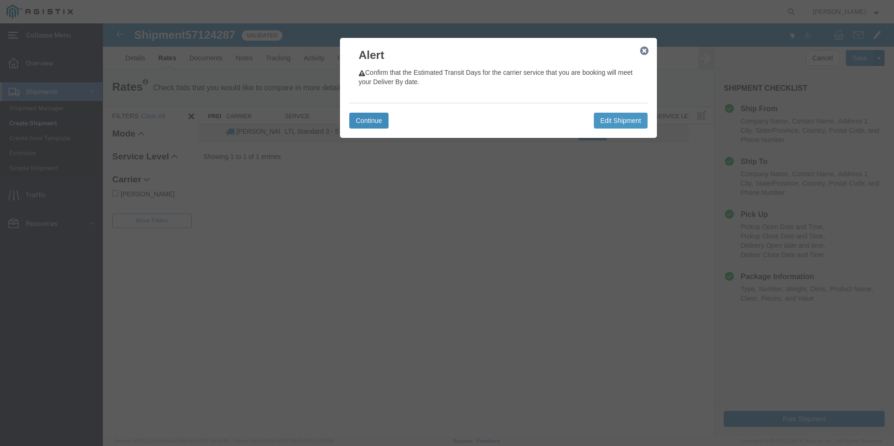
click at [380, 120] on button "Continue" at bounding box center [368, 121] width 39 height 16
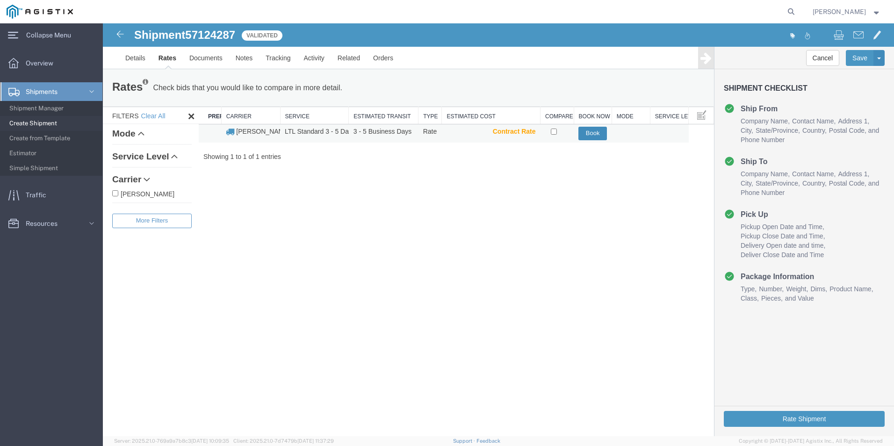
click at [585, 133] on button "Book" at bounding box center [592, 134] width 29 height 14
